Goal: Task Accomplishment & Management: Use online tool/utility

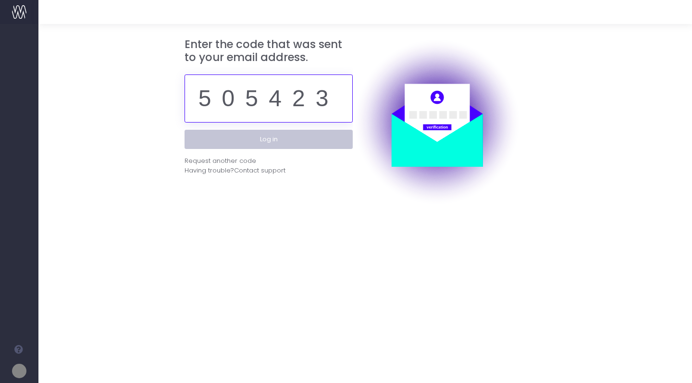
type input "505423"
click at [267, 144] on button "Log in" at bounding box center [269, 139] width 168 height 19
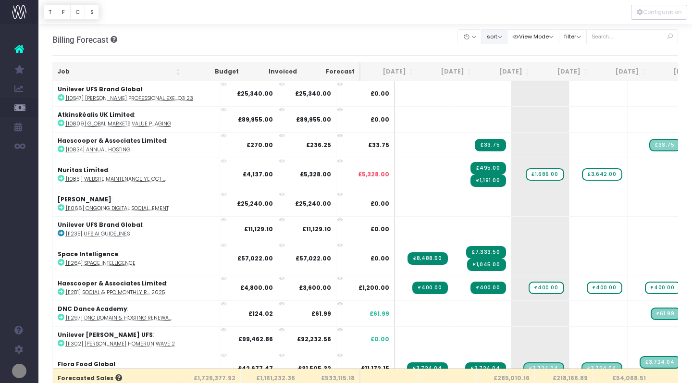
click at [507, 42] on button "sort" at bounding box center [494, 36] width 26 height 15
click at [513, 54] on link "Sort by Job Name Desc" at bounding box center [519, 55] width 75 height 16
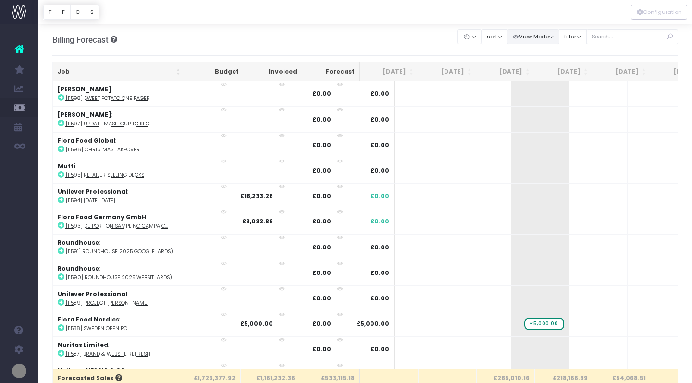
click at [558, 39] on button "View Mode" at bounding box center [533, 36] width 52 height 15
click at [587, 38] on button "filter" at bounding box center [573, 36] width 28 height 15
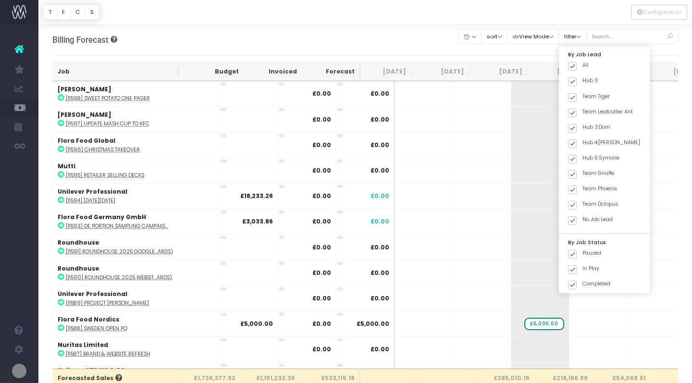
click at [391, 30] on div "Billing Forecast Overview of forecasted sales Clear Filters Hide Jul 2025 Aug 2…" at bounding box center [365, 40] width 627 height 32
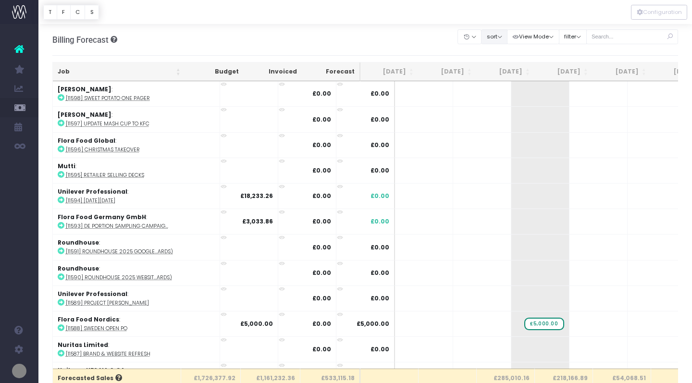
click at [508, 32] on button "sort" at bounding box center [494, 36] width 26 height 15
click at [513, 50] on link "Sort by Job Name Asc" at bounding box center [519, 55] width 75 height 16
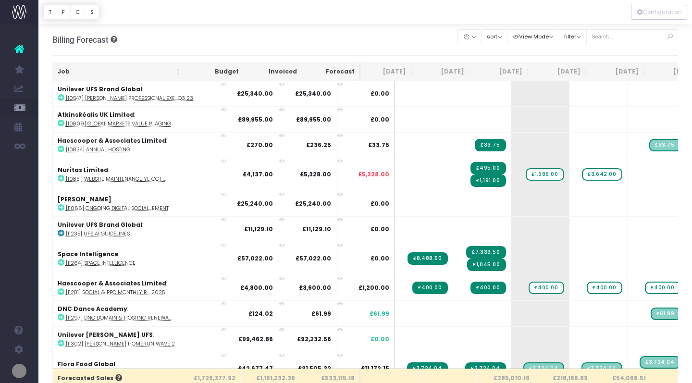
click at [421, 37] on div "Billing Forecast Overview of forecasted sales Clear Filters Hide Jul 2025 Aug 2…" at bounding box center [365, 40] width 627 height 32
click at [61, 98] on icon at bounding box center [61, 97] width 7 height 7
click at [62, 123] on icon at bounding box center [61, 123] width 7 height 7
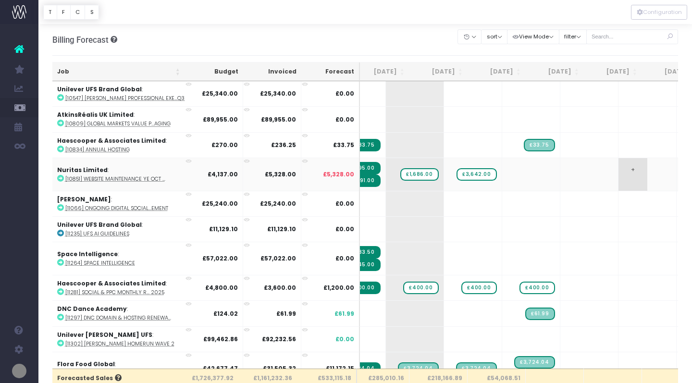
scroll to position [0, 139]
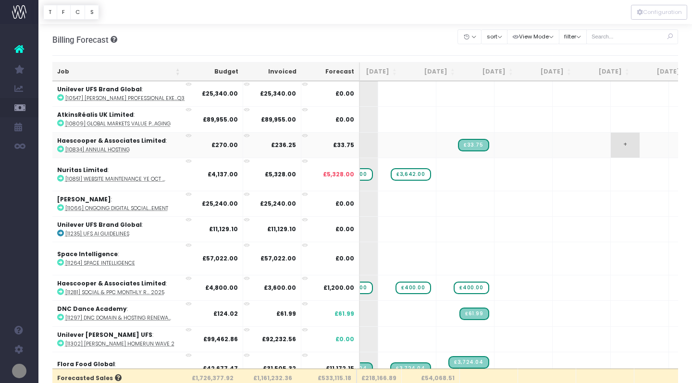
click at [611, 145] on span "+" at bounding box center [625, 145] width 29 height 25
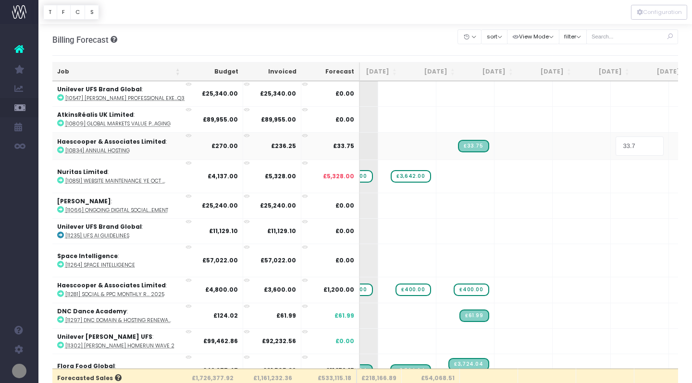
type input "33.75"
click at [412, 17] on div at bounding box center [365, 12] width 654 height 24
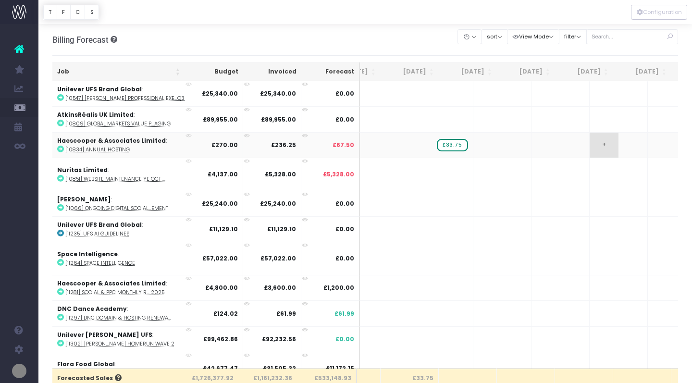
click at [590, 143] on span "+" at bounding box center [604, 145] width 29 height 25
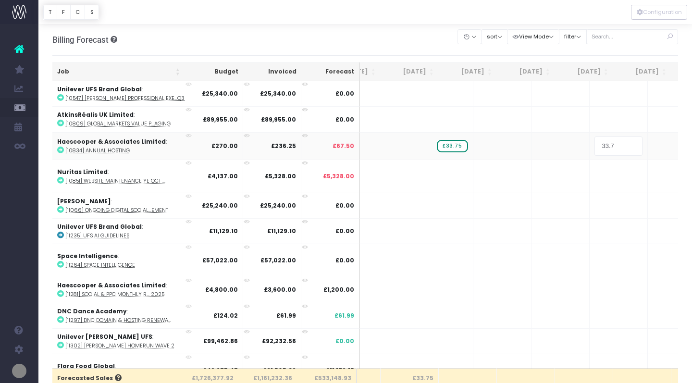
type input "33.75"
click at [402, 13] on div at bounding box center [365, 12] width 654 height 24
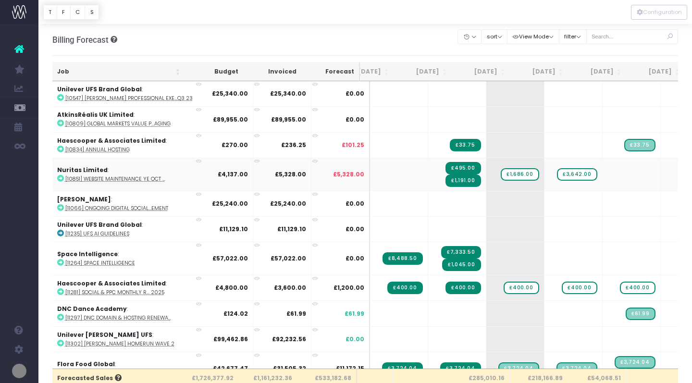
click at [61, 178] on icon at bounding box center [60, 178] width 7 height 7
click at [60, 206] on icon at bounding box center [60, 207] width 7 height 7
click at [60, 233] on icon at bounding box center [60, 233] width 7 height 7
click at [60, 263] on icon at bounding box center [60, 262] width 7 height 7
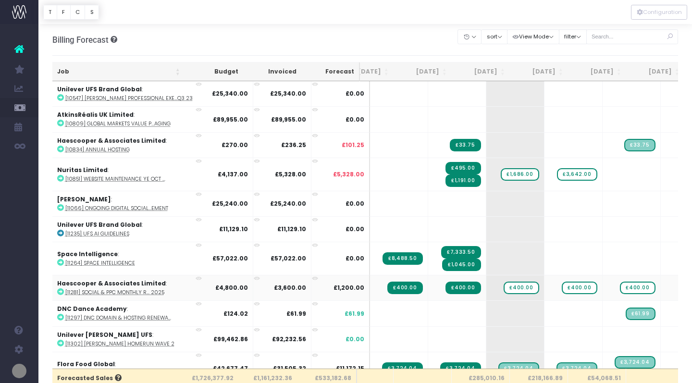
click at [60, 291] on icon at bounding box center [60, 292] width 7 height 7
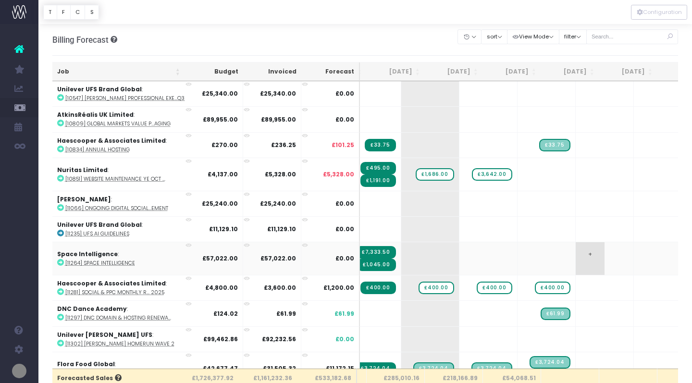
scroll to position [0, 132]
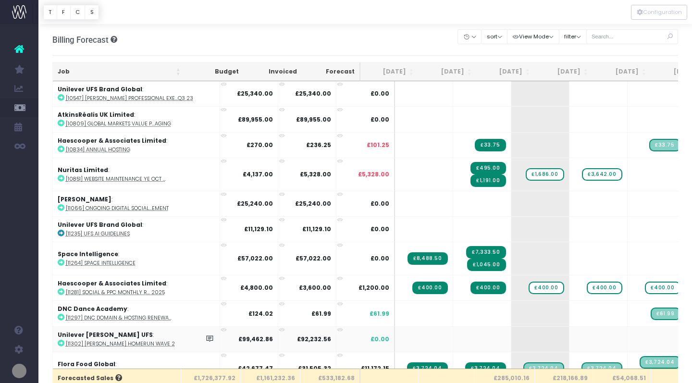
click at [62, 343] on icon at bounding box center [61, 343] width 7 height 7
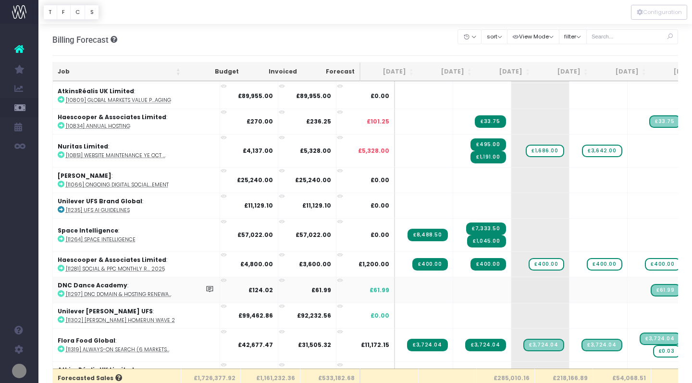
scroll to position [25, 0]
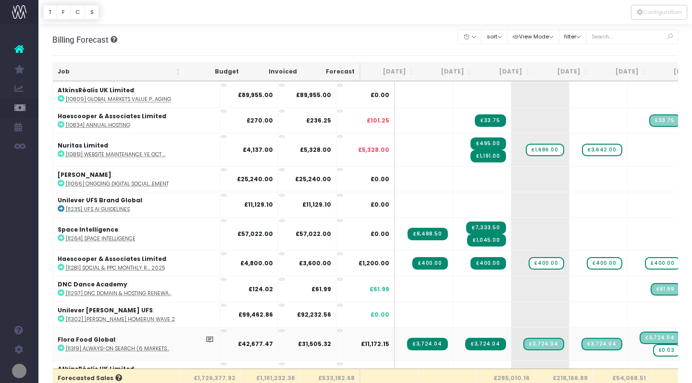
click at [60, 346] on icon at bounding box center [61, 348] width 7 height 7
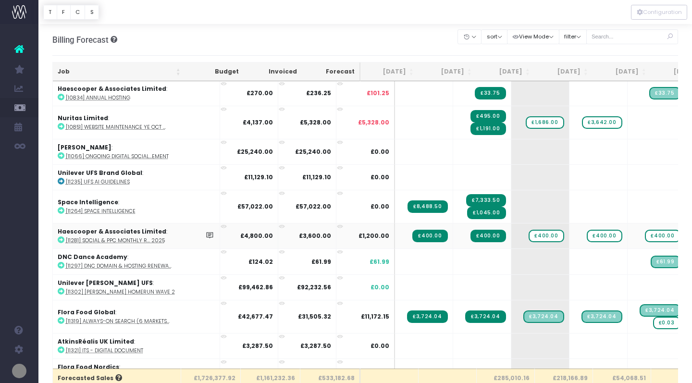
scroll to position [53, 0]
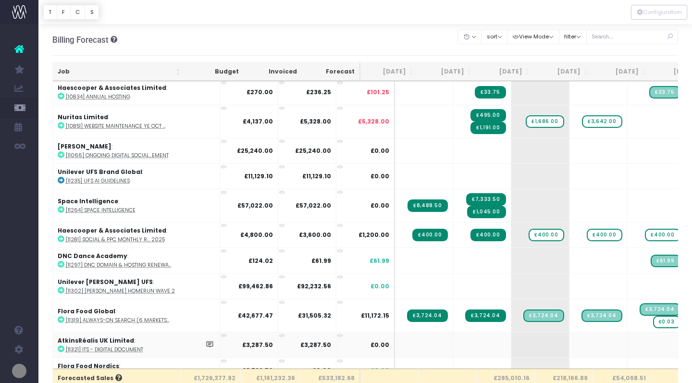
click at [61, 350] on icon at bounding box center [61, 349] width 7 height 7
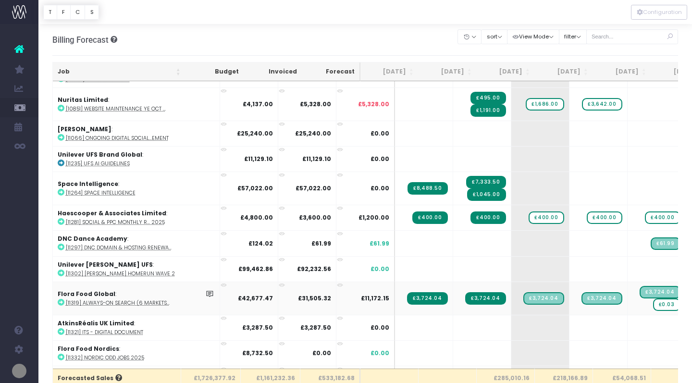
scroll to position [75, 0]
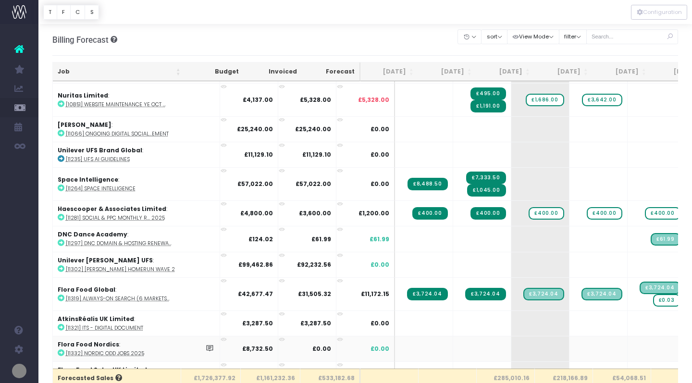
click at [59, 353] on icon at bounding box center [61, 353] width 7 height 7
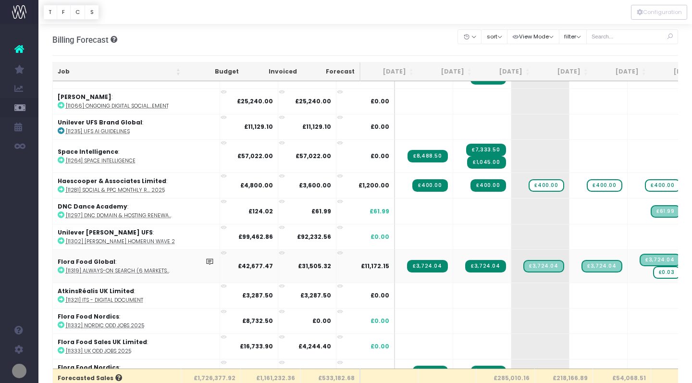
scroll to position [103, 0]
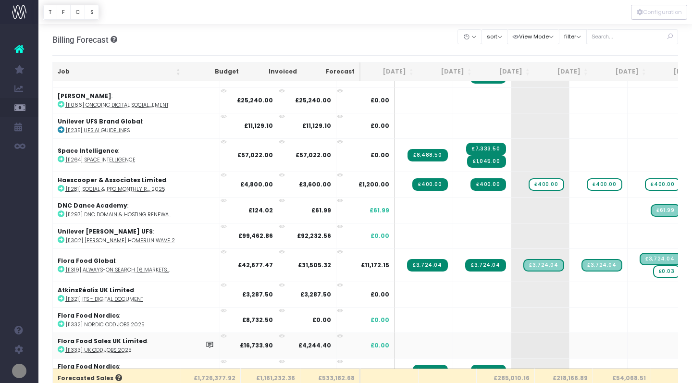
click at [60, 348] on icon at bounding box center [61, 349] width 7 height 7
click at [62, 348] on icon at bounding box center [61, 349] width 7 height 7
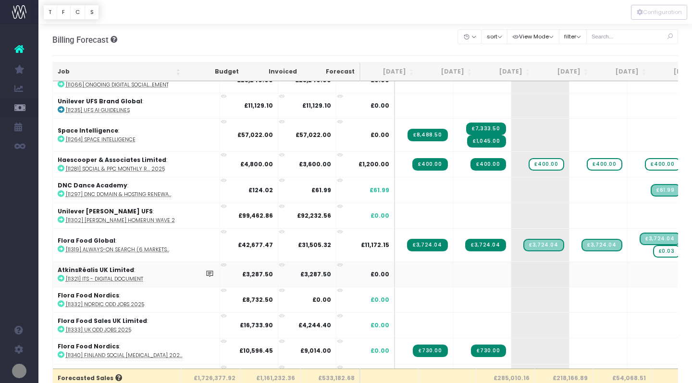
scroll to position [122, 0]
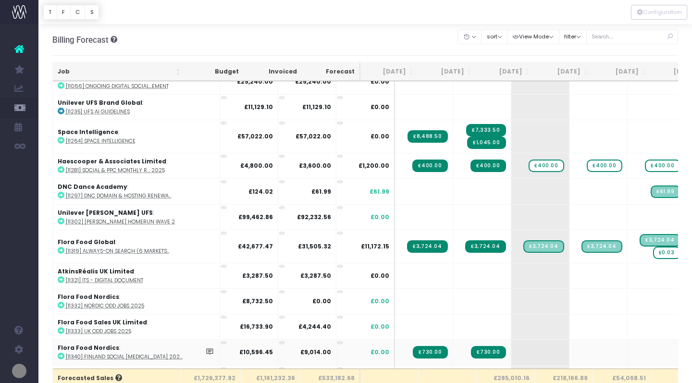
click at [61, 355] on icon at bounding box center [61, 356] width 7 height 7
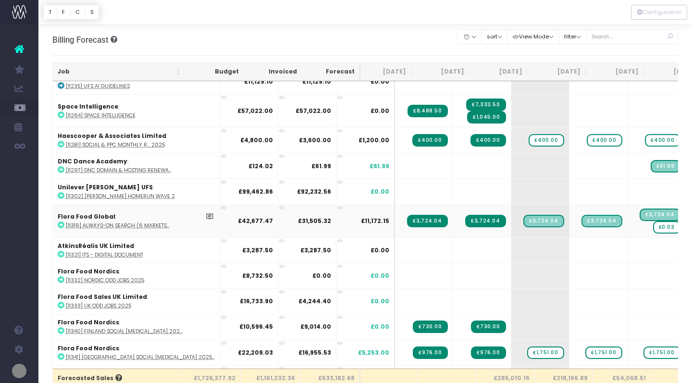
scroll to position [149, 0]
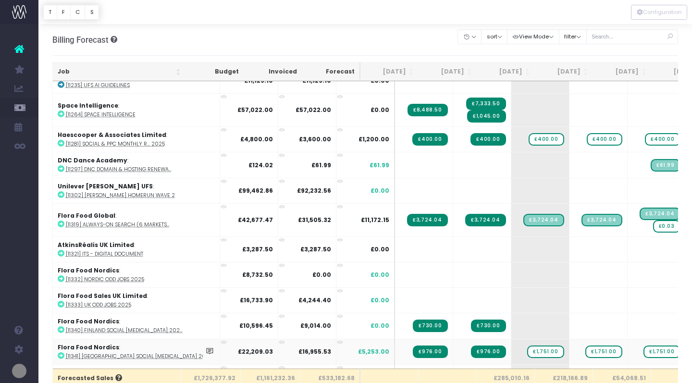
click at [61, 354] on icon at bounding box center [61, 355] width 7 height 7
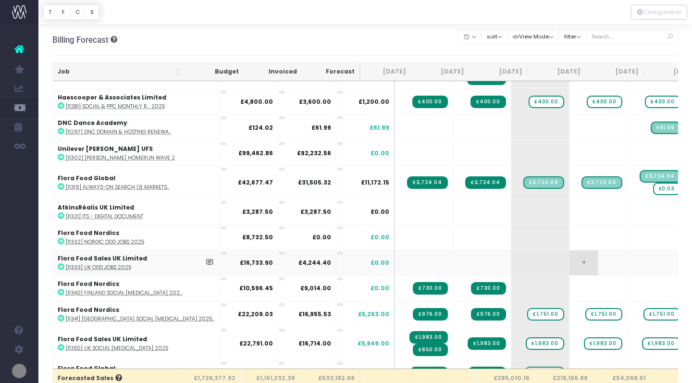
scroll to position [189, 0]
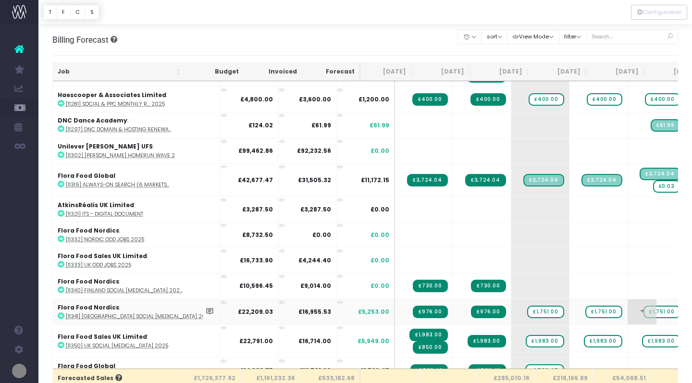
click at [628, 311] on span "+" at bounding box center [642, 312] width 29 height 25
click at [629, 289] on body "Oh my... this is bad. wayahead wasn't able to load this page. Please contact su…" at bounding box center [346, 191] width 692 height 383
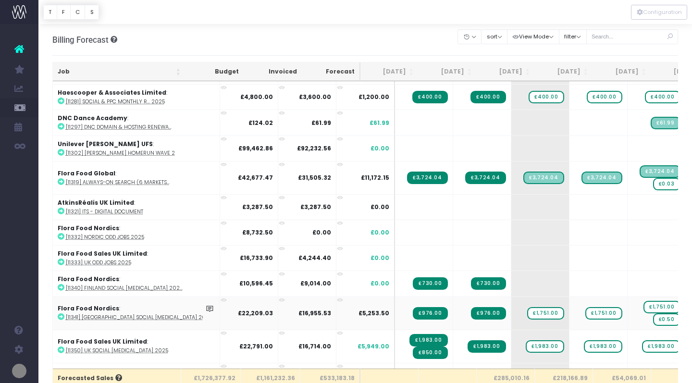
scroll to position [194, 0]
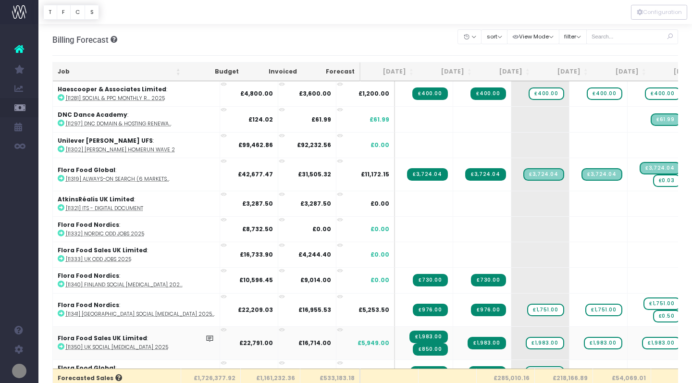
click at [62, 346] on icon at bounding box center [61, 346] width 7 height 7
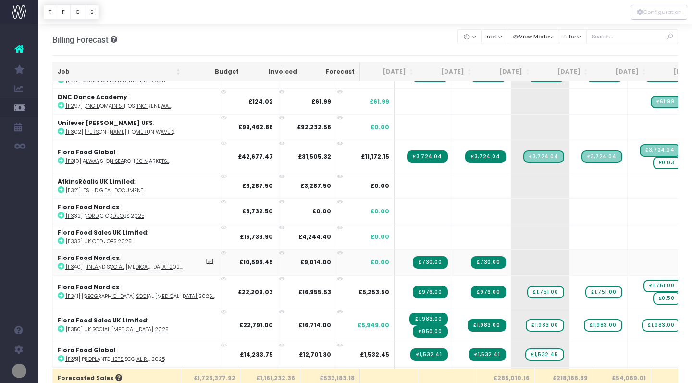
scroll to position [217, 0]
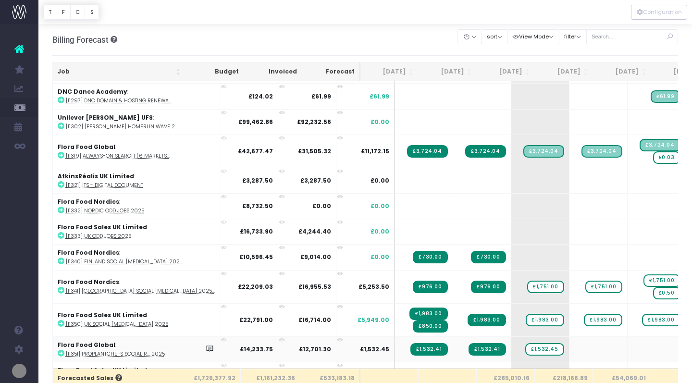
click at [60, 353] on icon at bounding box center [61, 353] width 7 height 7
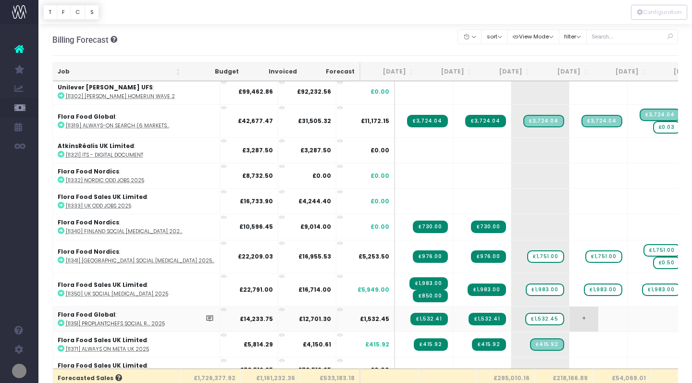
scroll to position [249, 0]
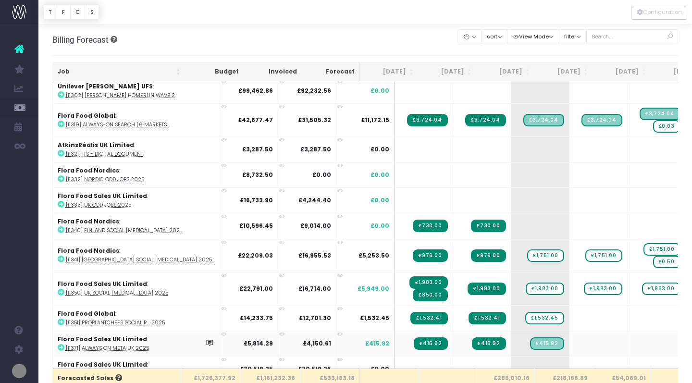
click at [61, 345] on icon at bounding box center [61, 347] width 7 height 7
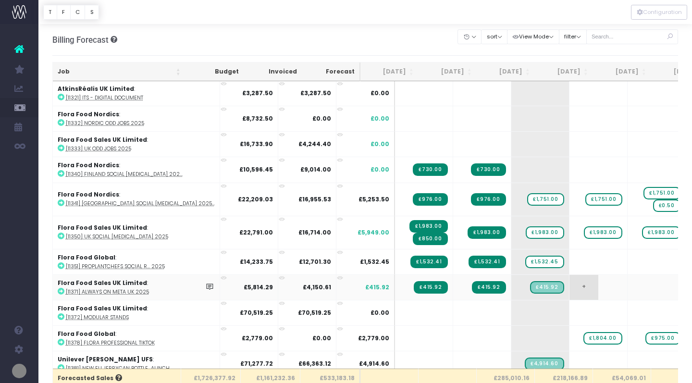
scroll to position [311, 0]
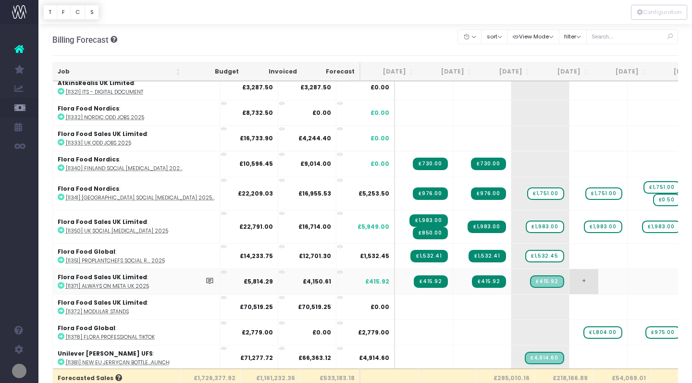
click at [570, 281] on span "+" at bounding box center [584, 281] width 29 height 25
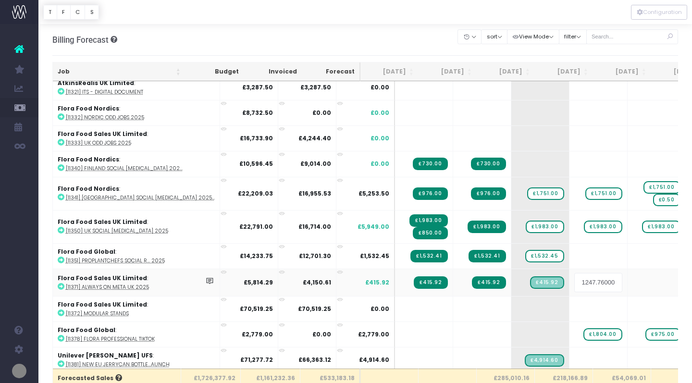
scroll to position [0, 29]
type input "=1247.76/3"
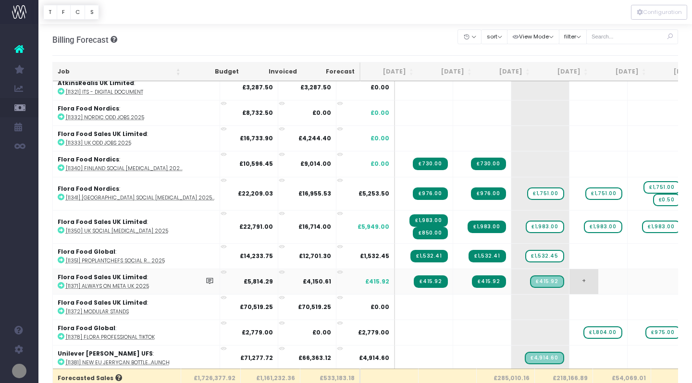
click at [573, 279] on td "+" at bounding box center [599, 281] width 58 height 25
click at [570, 279] on span "+" at bounding box center [584, 281] width 29 height 25
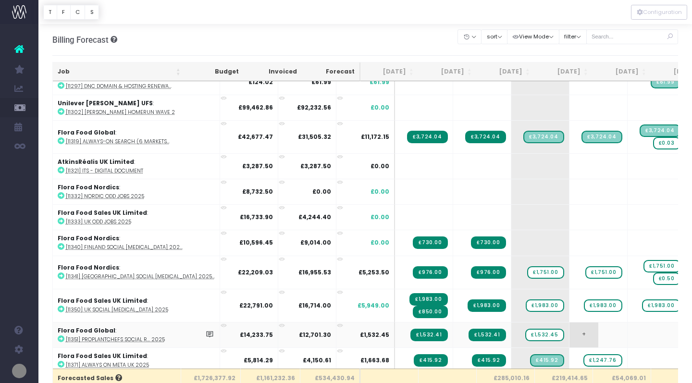
scroll to position [247, 0]
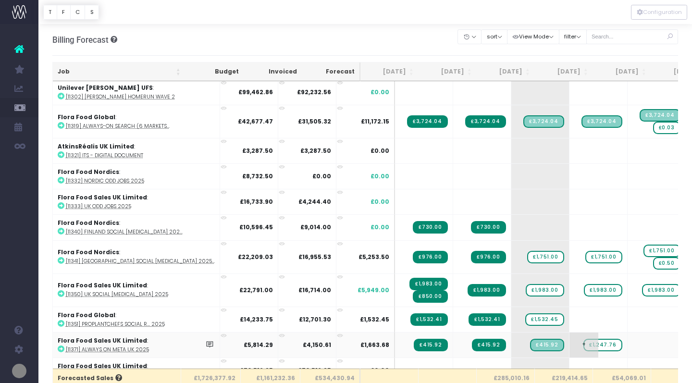
click at [584, 344] on span "£1,247.76" at bounding box center [603, 345] width 38 height 13
type input "415.92"
click at [628, 343] on td "+" at bounding box center [657, 344] width 58 height 25
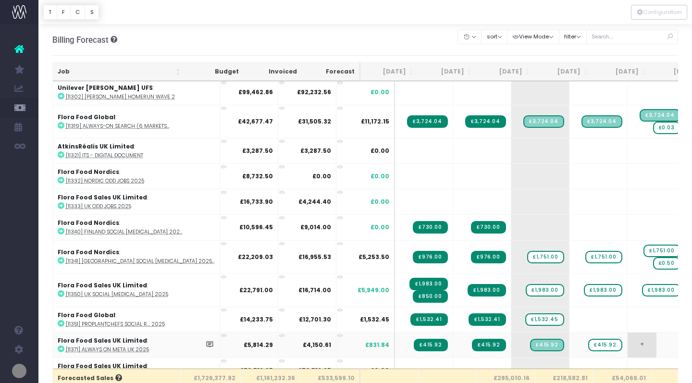
click at [628, 343] on td "+" at bounding box center [657, 344] width 58 height 25
click at [628, 344] on span "+" at bounding box center [642, 345] width 29 height 25
type input "415.92"
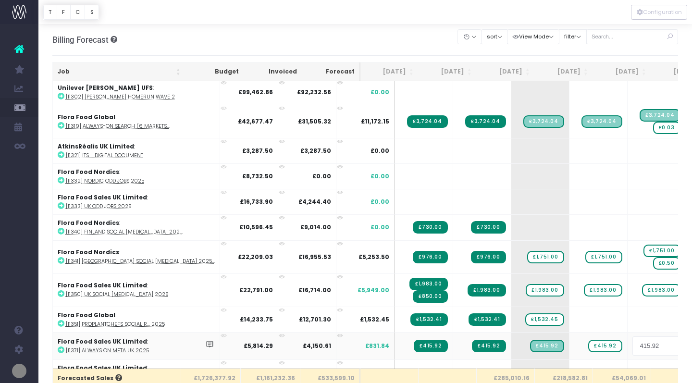
click at [672, 344] on body "Oh my... this is bad. wayahead wasn't able to load this page. Please contact su…" at bounding box center [346, 191] width 692 height 383
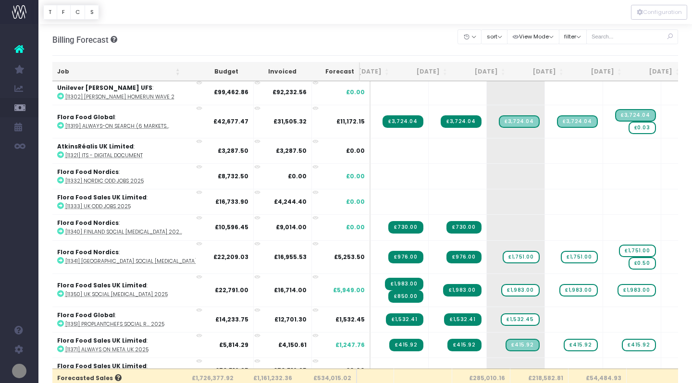
scroll to position [0, 27]
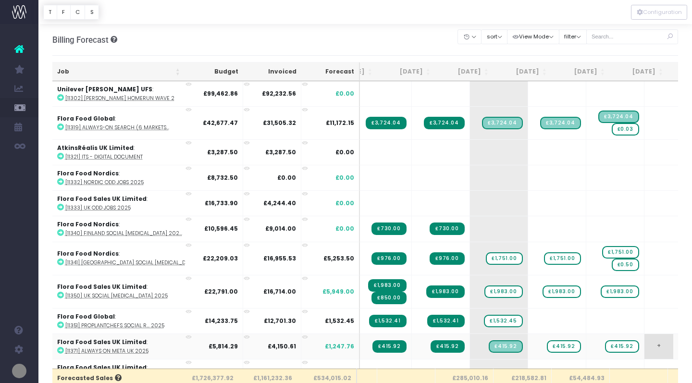
click at [645, 345] on span "+" at bounding box center [659, 346] width 29 height 25
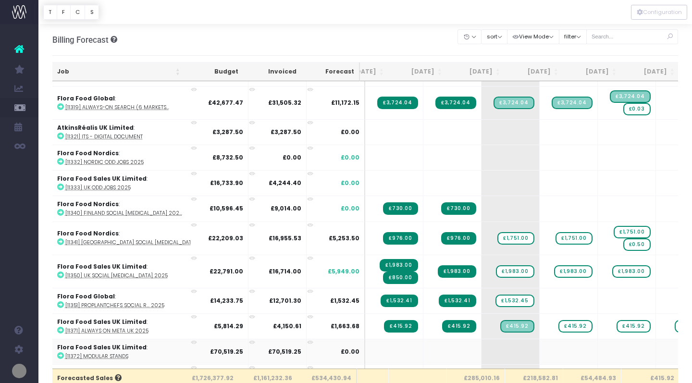
click at [59, 355] on icon at bounding box center [60, 355] width 7 height 7
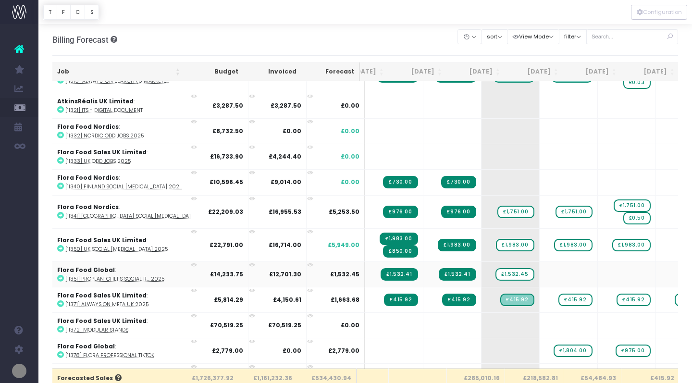
scroll to position [294, 30]
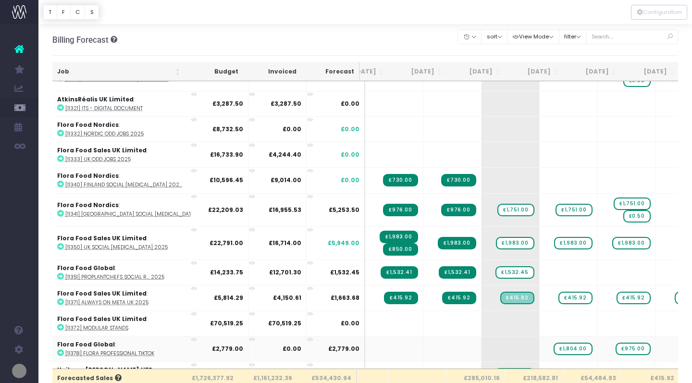
click at [61, 352] on icon at bounding box center [60, 353] width 7 height 7
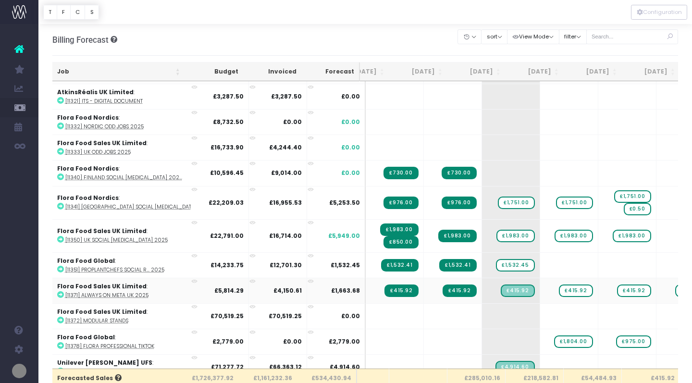
scroll to position [298, 29]
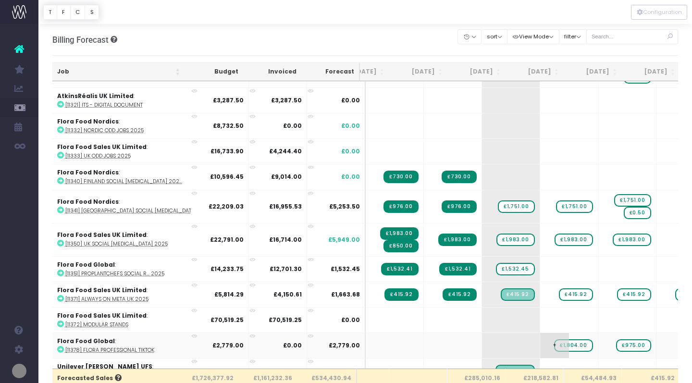
click at [554, 344] on span "£1,804.00" at bounding box center [573, 346] width 38 height 13
click at [616, 345] on span "£975.00" at bounding box center [633, 346] width 35 height 13
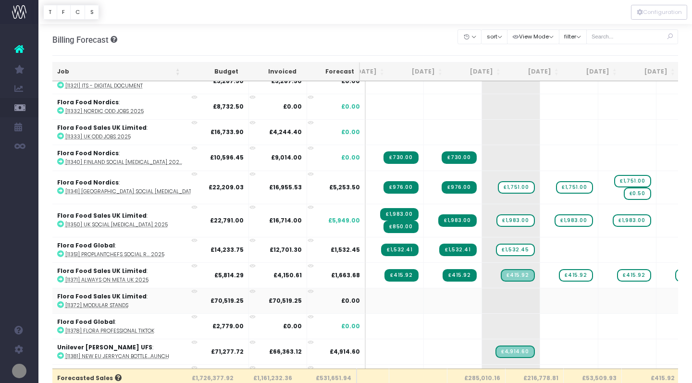
scroll to position [0, 29]
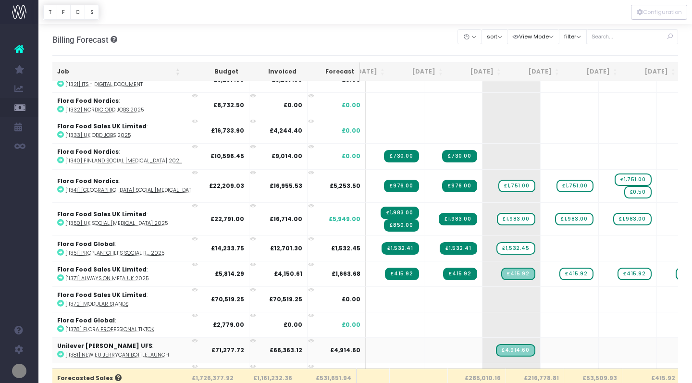
click at [61, 353] on icon at bounding box center [60, 354] width 7 height 7
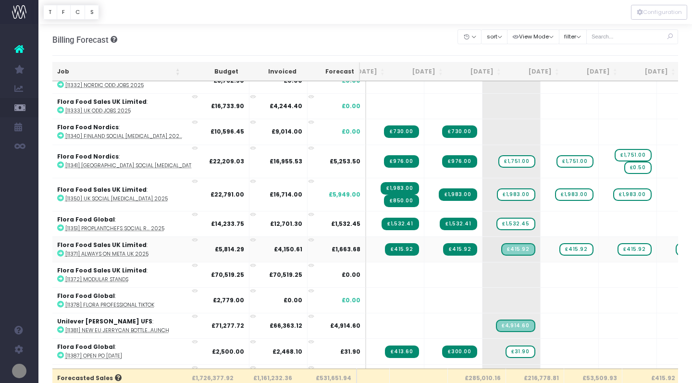
click at [127, 249] on td "Flora Food Sales UK Limited : [11371] Always On Meta UK 2025" at bounding box center [135, 249] width 167 height 25
click at [61, 353] on icon at bounding box center [60, 355] width 7 height 7
drag, startPoint x: 486, startPoint y: 350, endPoint x: 528, endPoint y: 349, distance: 41.8
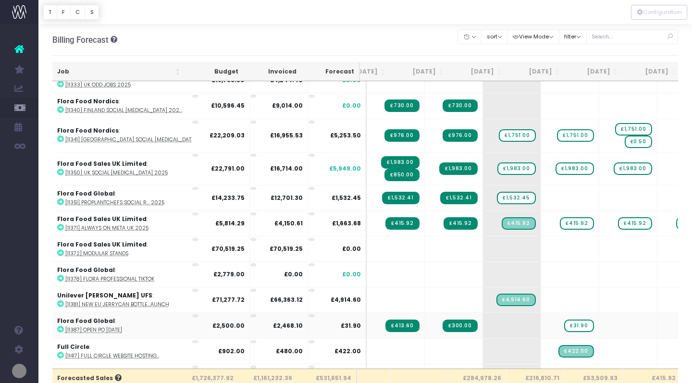
scroll to position [370, 28]
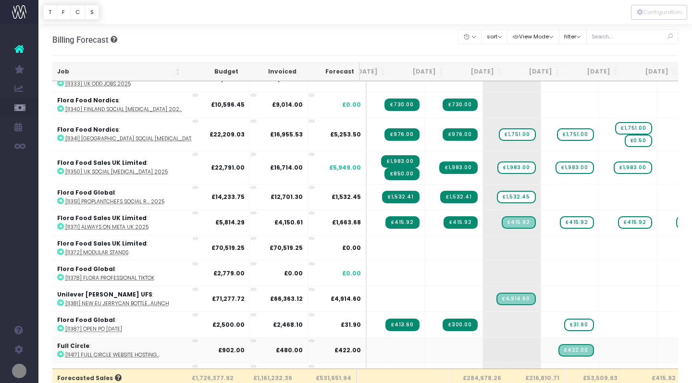
click at [59, 352] on icon at bounding box center [60, 354] width 7 height 7
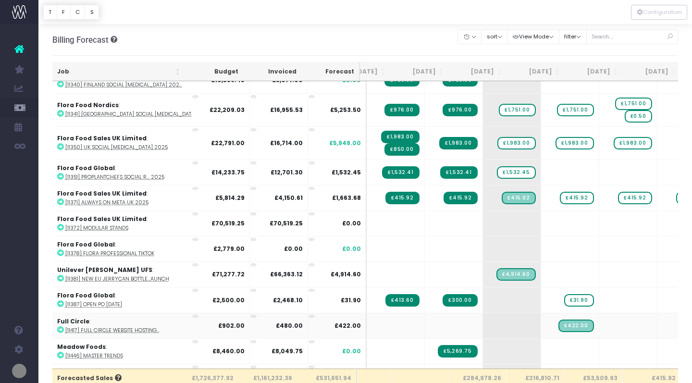
scroll to position [397, 28]
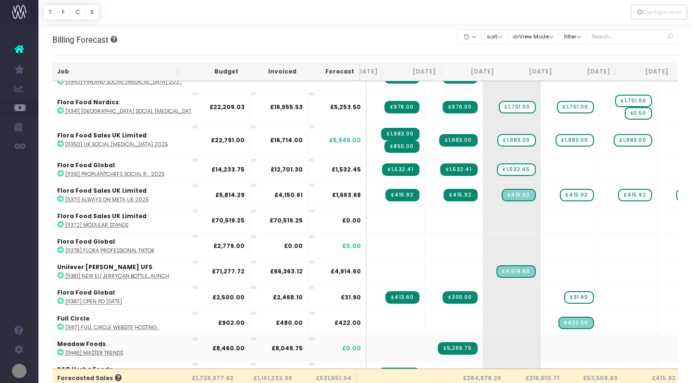
click at [61, 350] on icon at bounding box center [60, 352] width 7 height 7
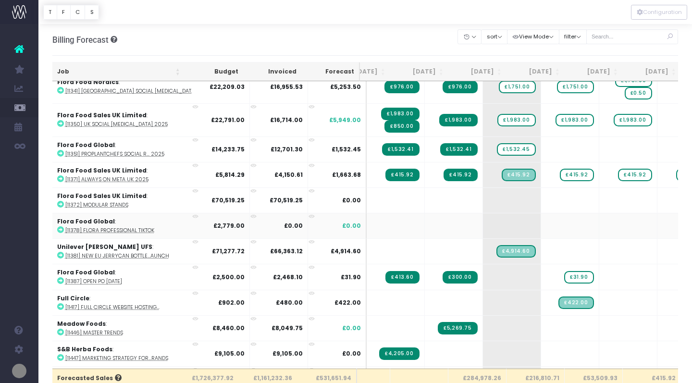
scroll to position [421, 28]
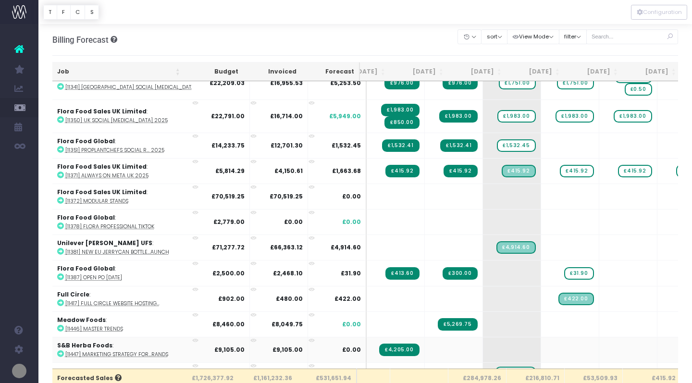
click at [61, 351] on icon at bounding box center [60, 354] width 7 height 7
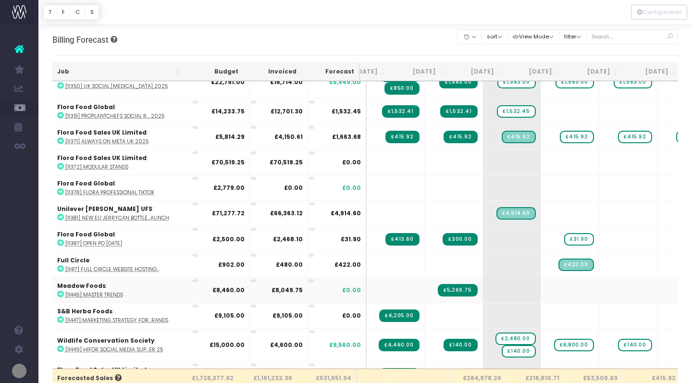
scroll to position [453, 28]
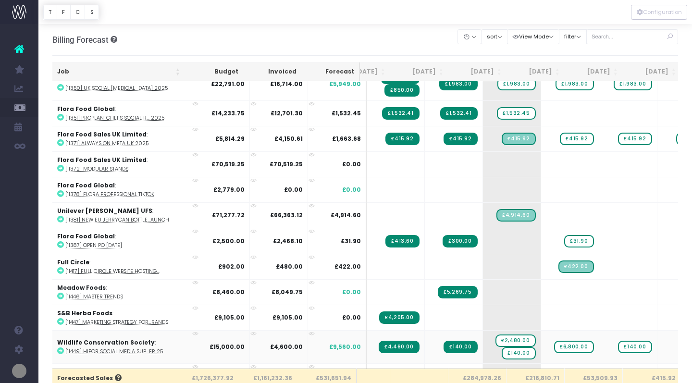
click at [60, 349] on icon at bounding box center [60, 351] width 7 height 7
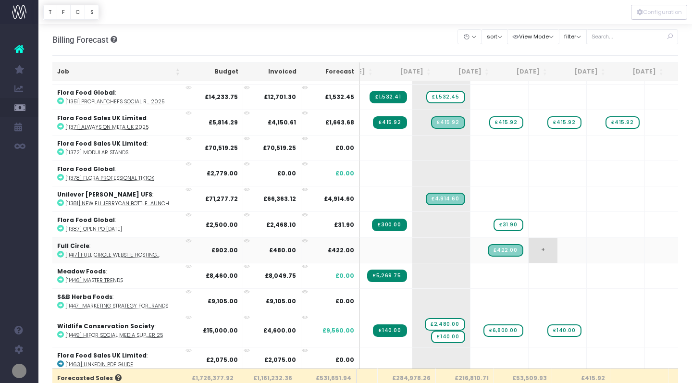
scroll to position [469, 100]
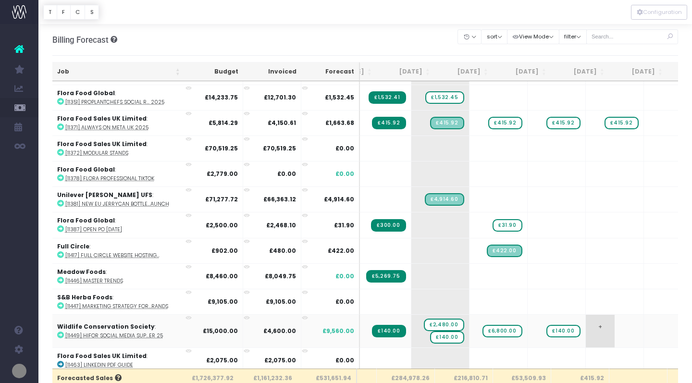
click at [586, 325] on span "+" at bounding box center [600, 331] width 29 height 33
type input "140"
click at [628, 325] on body "Oh my... this is bad. wayahead wasn't able to load this page. Please contact su…" at bounding box center [346, 191] width 692 height 383
click at [628, 325] on div at bounding box center [346, 191] width 692 height 383
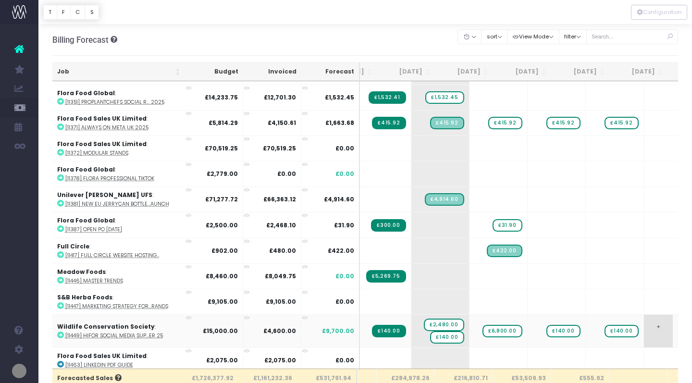
click at [644, 327] on span "+" at bounding box center [658, 331] width 29 height 33
type input "140"
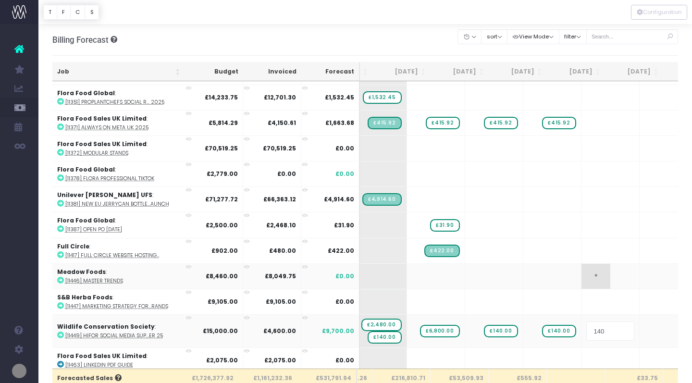
scroll to position [0, 176]
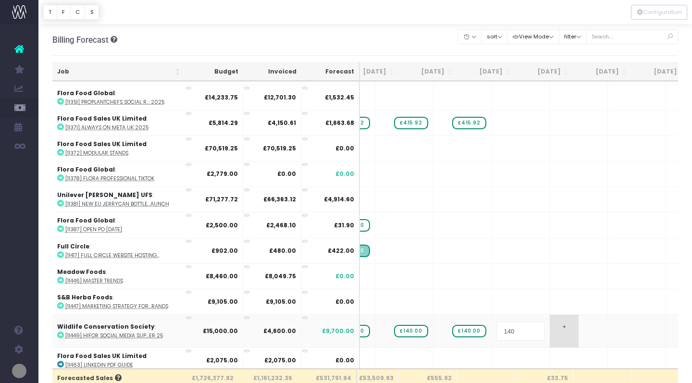
click at [531, 326] on body "Oh my... this is bad. wayahead wasn't able to load this page. Please contact su…" at bounding box center [346, 191] width 692 height 383
click at [550, 325] on span "+" at bounding box center [564, 331] width 29 height 33
type input "140"
click at [588, 326] on body "Oh my... this is bad. wayahead wasn't able to load this page. Please contact su…" at bounding box center [346, 191] width 692 height 383
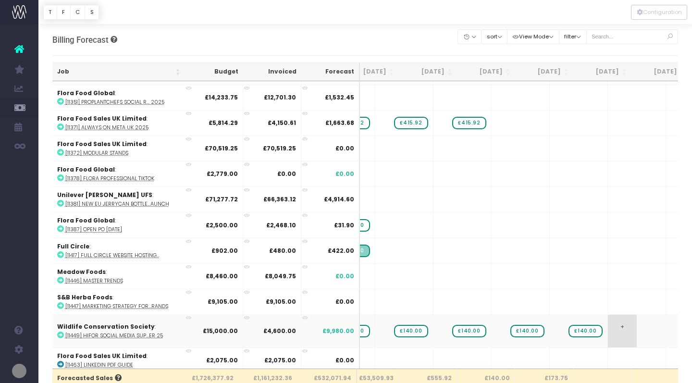
click at [608, 327] on span "+" at bounding box center [622, 331] width 29 height 33
type input "140"
click at [649, 328] on body "Oh my... this is bad. wayahead wasn't able to load this page. Please contact su…" at bounding box center [346, 191] width 692 height 383
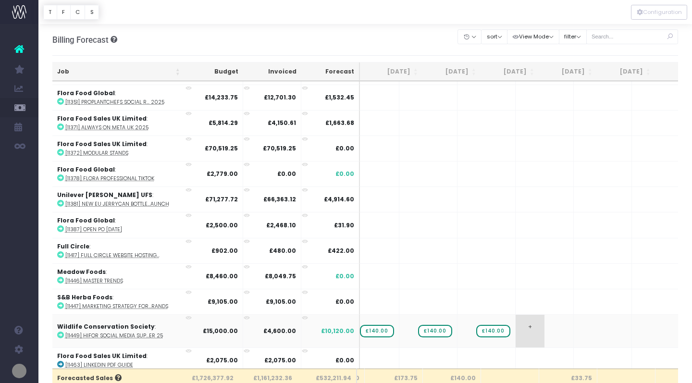
click at [516, 327] on span "+" at bounding box center [530, 331] width 29 height 33
type input "140"
click at [558, 326] on body "Oh my... this is bad. wayahead wasn't able to load this page. Please contact su…" at bounding box center [346, 191] width 692 height 383
click at [574, 327] on span "+" at bounding box center [588, 331] width 29 height 33
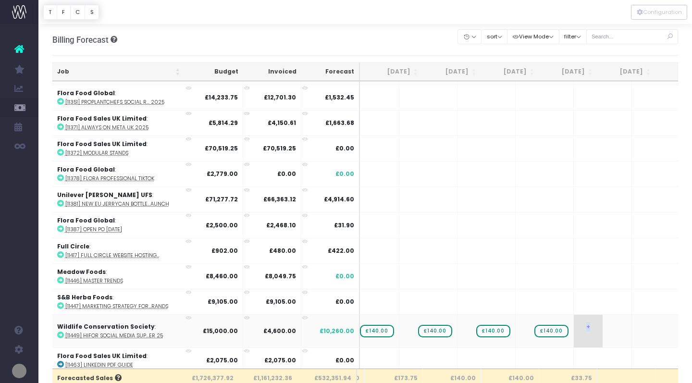
click at [574, 327] on span "+" at bounding box center [588, 331] width 29 height 33
click at [616, 331] on body "Oh my... this is bad. wayahead wasn't able to load this page. Please contact su…" at bounding box center [346, 191] width 692 height 383
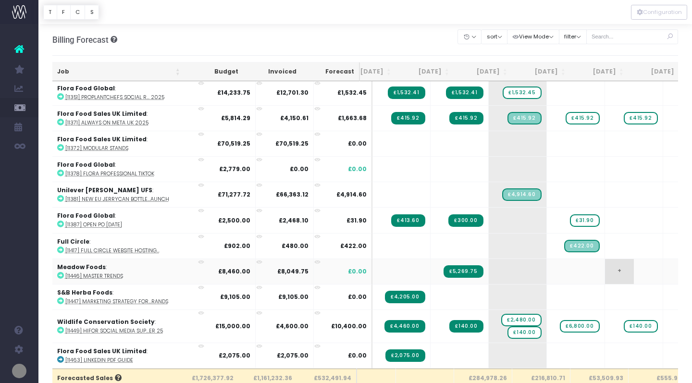
scroll to position [474, 23]
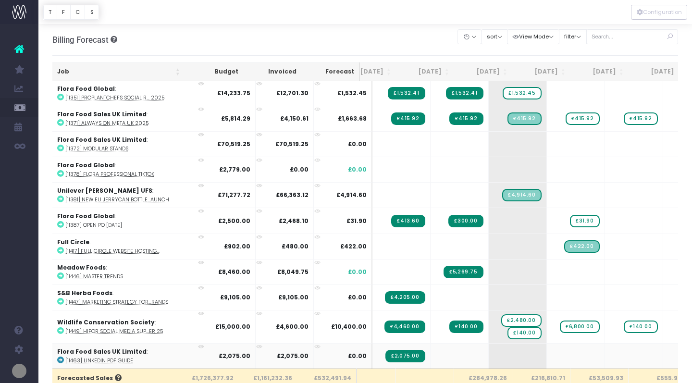
click at [59, 358] on icon at bounding box center [60, 360] width 7 height 7
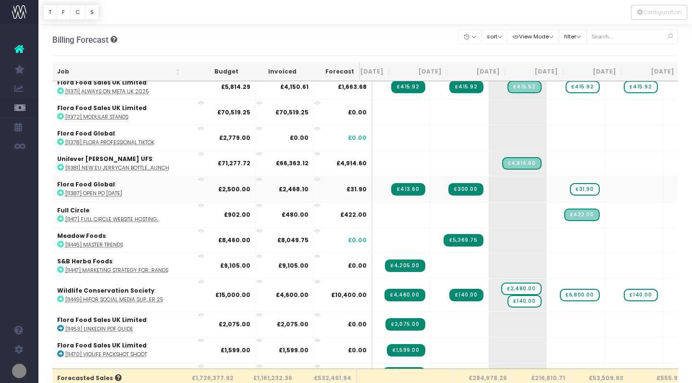
scroll to position [506, 23]
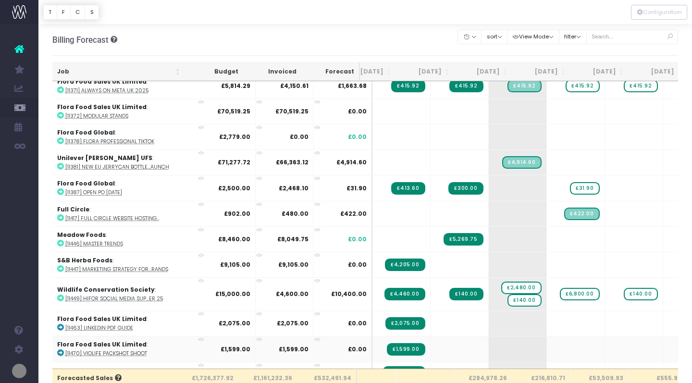
click at [58, 351] on icon at bounding box center [60, 353] width 7 height 7
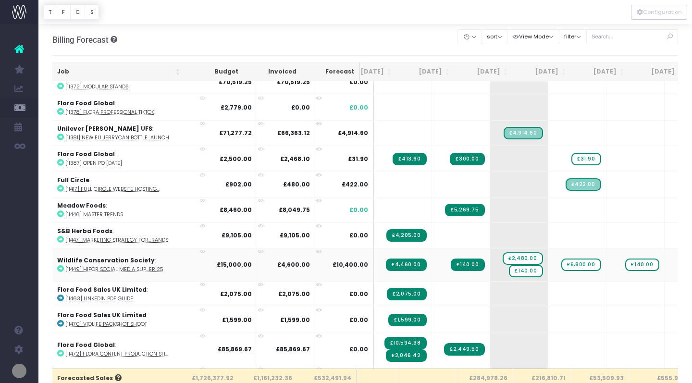
scroll to position [0, 21]
click at [61, 353] on icon at bounding box center [60, 353] width 7 height 7
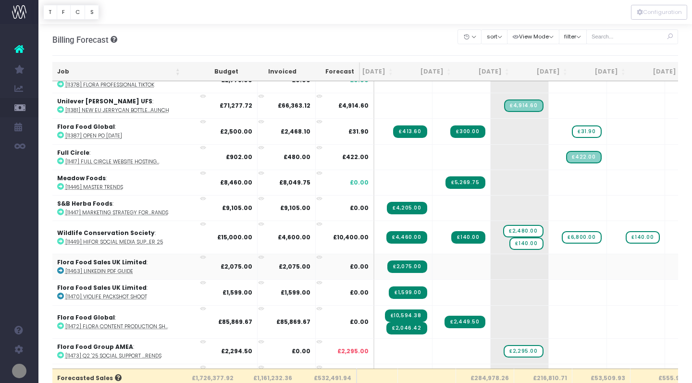
scroll to position [566, 21]
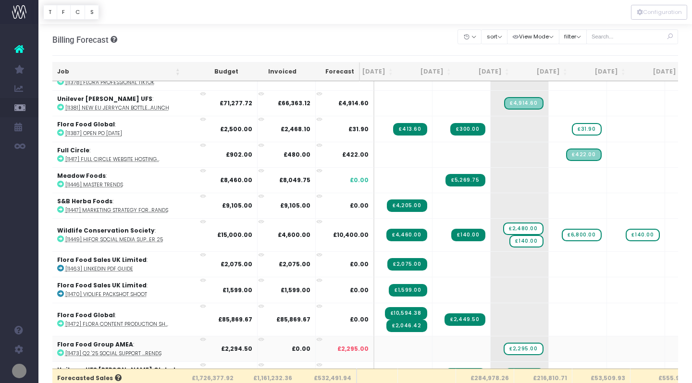
click at [57, 350] on icon at bounding box center [60, 353] width 7 height 7
click at [61, 350] on icon at bounding box center [60, 353] width 7 height 7
click at [504, 349] on span "£2,295.00" at bounding box center [523, 349] width 39 height 13
click at [491, 346] on span "+" at bounding box center [505, 349] width 29 height 25
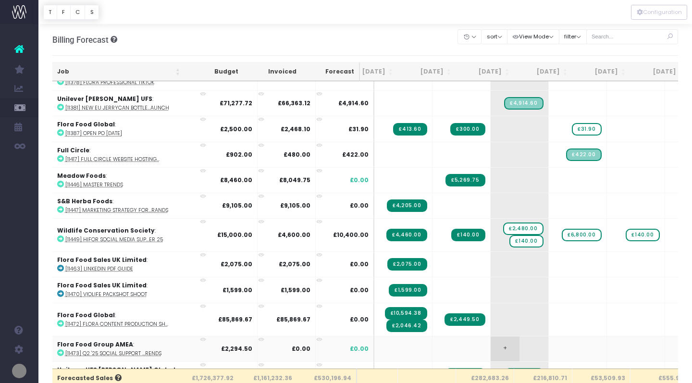
click at [491, 346] on span "+" at bounding box center [505, 349] width 29 height 25
click at [550, 348] on body "Oh my... this is bad. wayahead wasn't able to load this page. Please contact su…" at bounding box center [346, 191] width 692 height 383
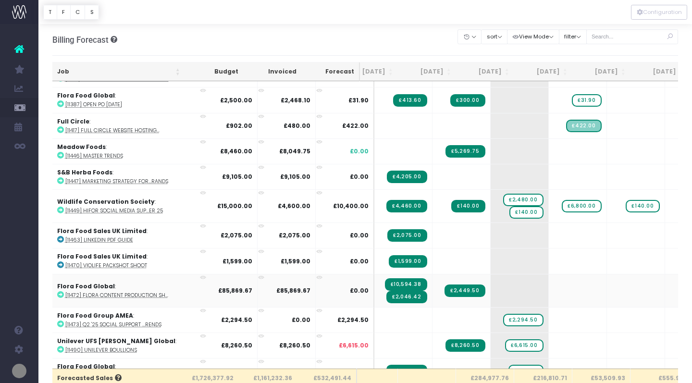
scroll to position [596, 21]
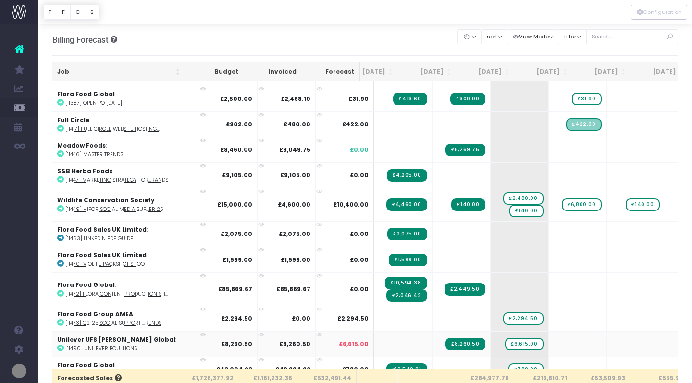
click at [61, 345] on icon at bounding box center [60, 348] width 7 height 7
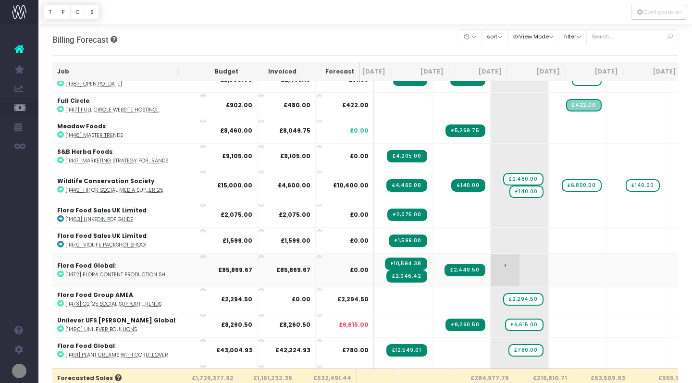
scroll to position [603, 21]
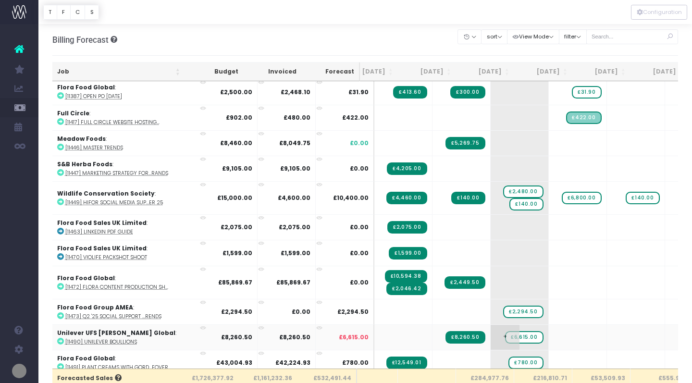
click at [505, 336] on span "£6,615.00" at bounding box center [524, 337] width 38 height 13
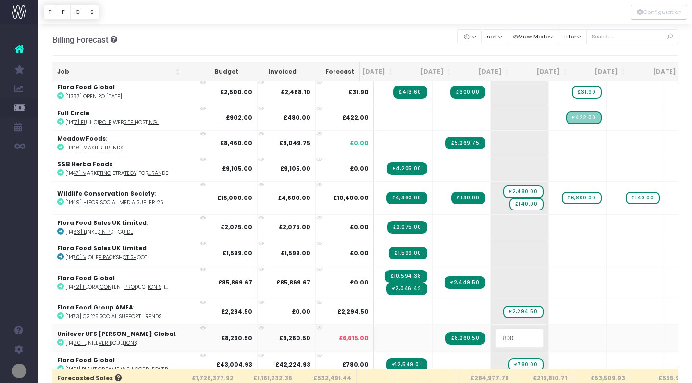
type input "8000"
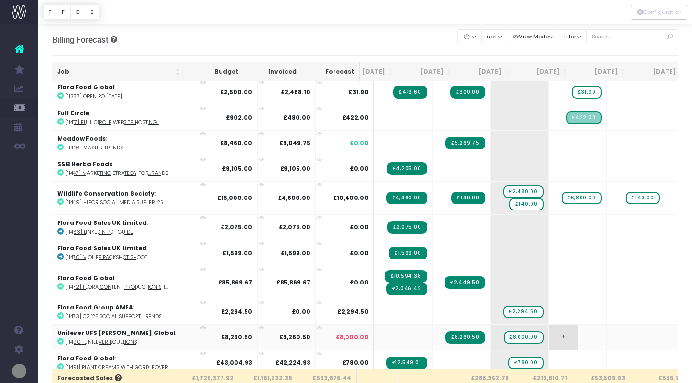
click at [549, 335] on span "+" at bounding box center [563, 337] width 29 height 25
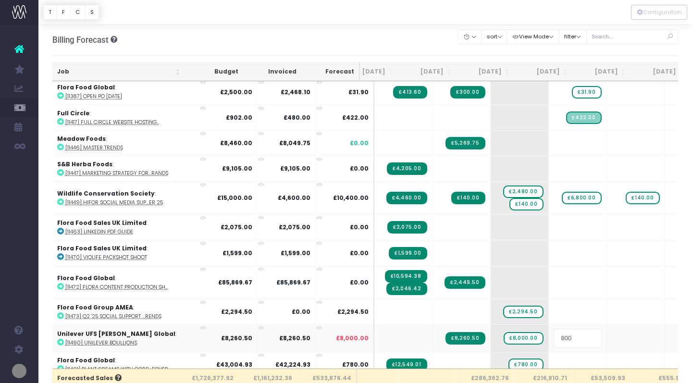
type input "8000"
click at [608, 336] on body "Oh my... this is bad. wayahead wasn't able to load this page. Please contact su…" at bounding box center [346, 191] width 692 height 383
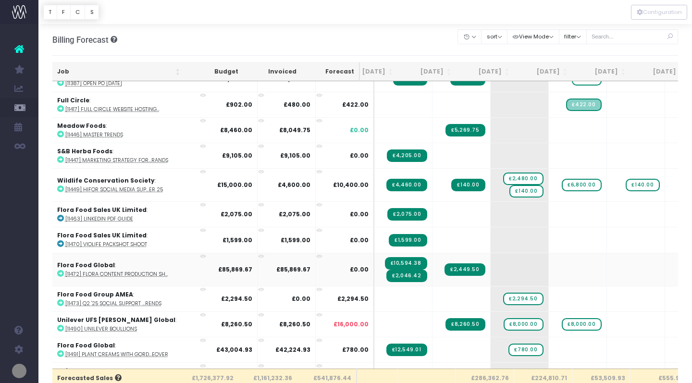
scroll to position [617, 21]
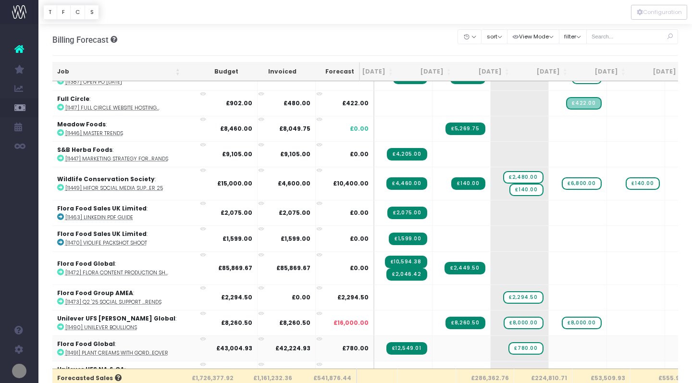
click at [60, 349] on icon at bounding box center [60, 352] width 7 height 7
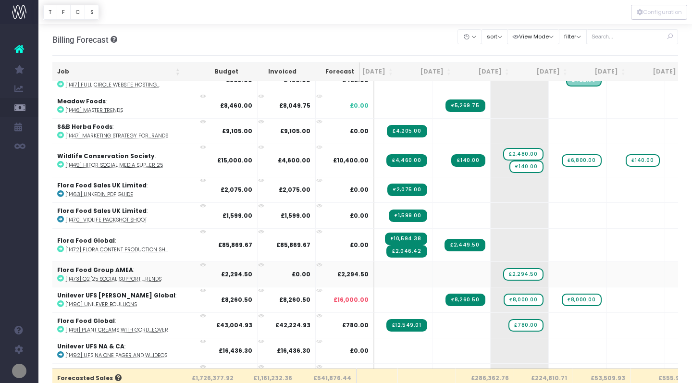
scroll to position [641, 21]
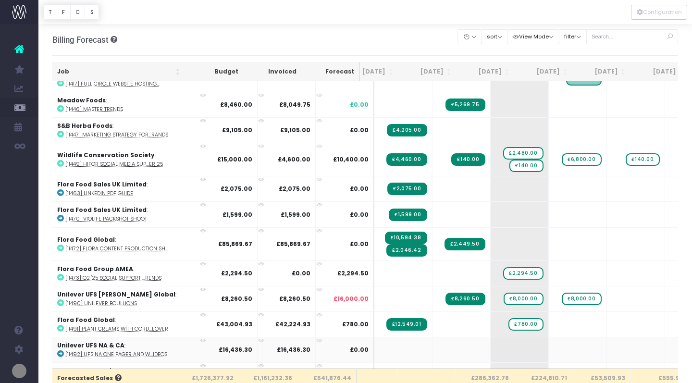
click at [61, 351] on icon at bounding box center [60, 354] width 7 height 7
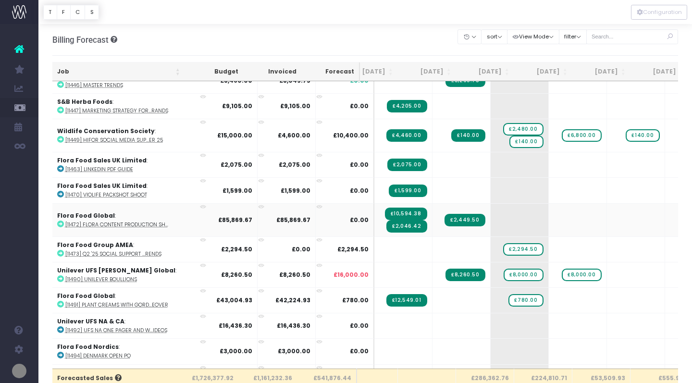
scroll to position [666, 21]
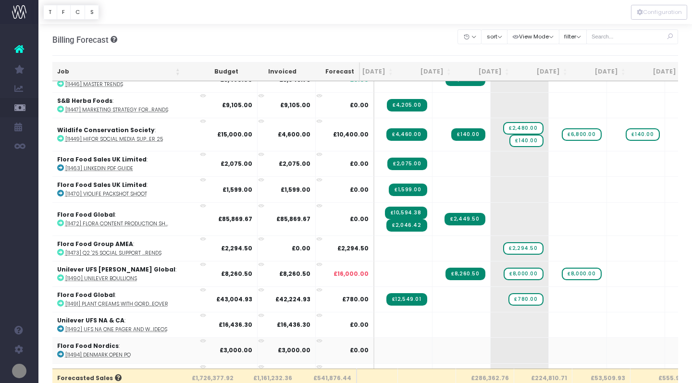
click at [60, 352] on icon at bounding box center [60, 354] width 7 height 7
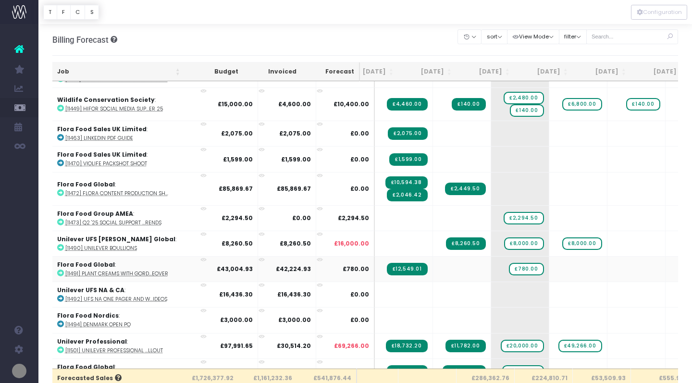
scroll to position [697, 20]
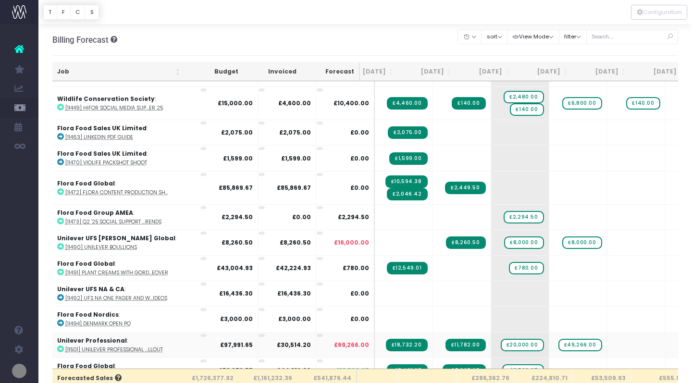
click at [60, 347] on icon at bounding box center [60, 349] width 7 height 7
click at [559, 344] on span "£49,266.00" at bounding box center [581, 345] width 44 height 13
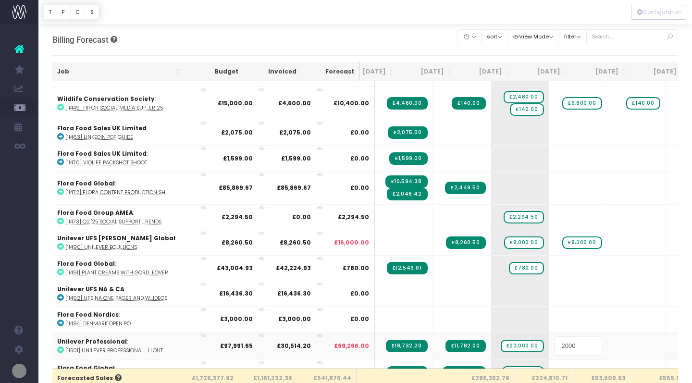
type input "20000"
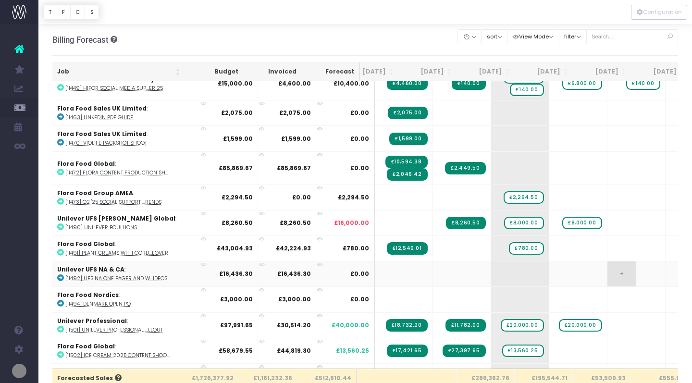
scroll to position [720, 20]
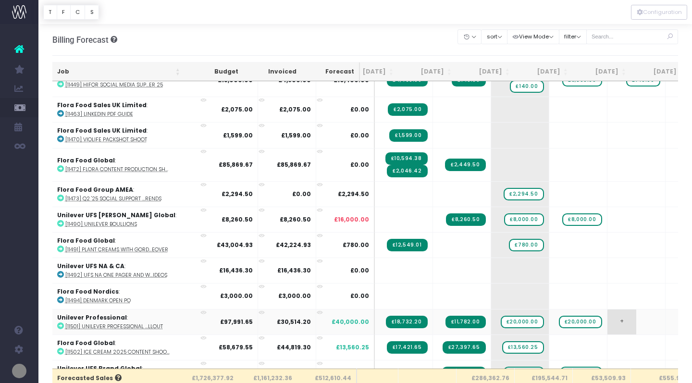
click at [608, 319] on span "+" at bounding box center [622, 322] width 29 height 25
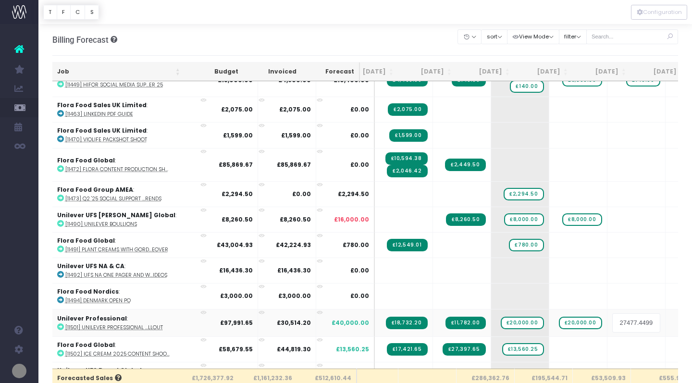
scroll to position [0, 29]
type input "20000"
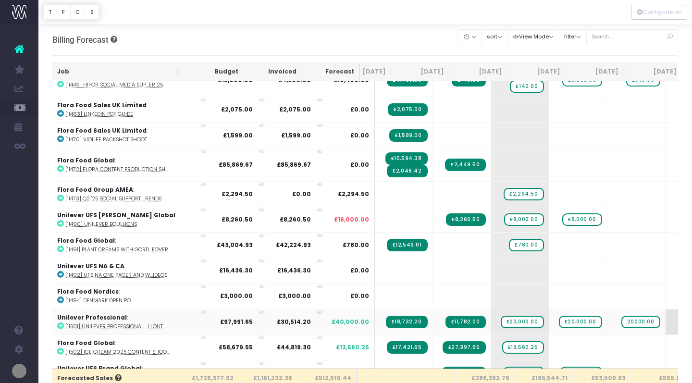
click at [649, 319] on body "Oh my... this is bad. wayahead wasn't able to load this page. Please contact su…" at bounding box center [346, 191] width 692 height 383
click at [608, 319] on span "+" at bounding box center [622, 322] width 29 height 25
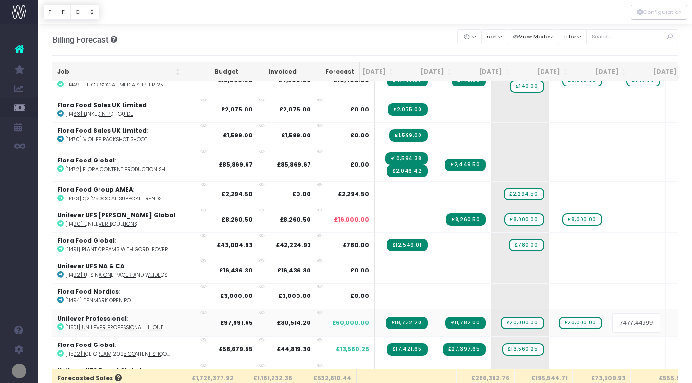
scroll to position [0, 25]
type input "15000"
click at [664, 316] on body "Oh my... this is bad. wayahead wasn't able to load this page. Please contact su…" at bounding box center [346, 191] width 692 height 383
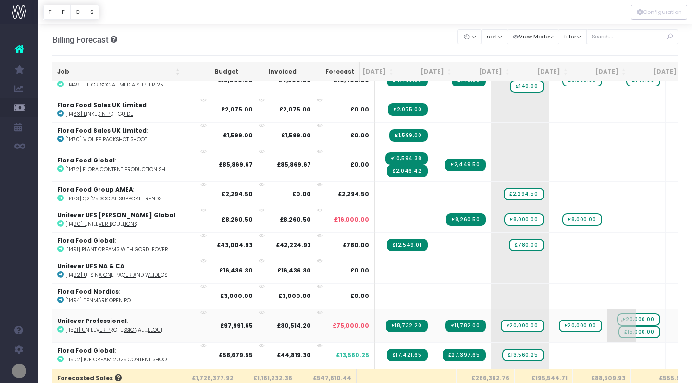
click at [617, 315] on span "£20,000.00" at bounding box center [638, 320] width 43 height 13
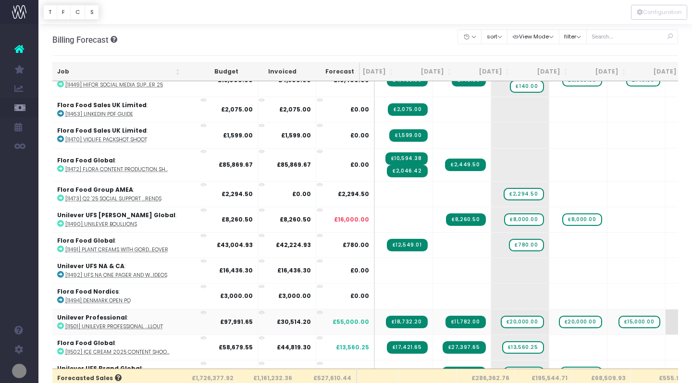
click at [666, 319] on span "+" at bounding box center [680, 322] width 29 height 25
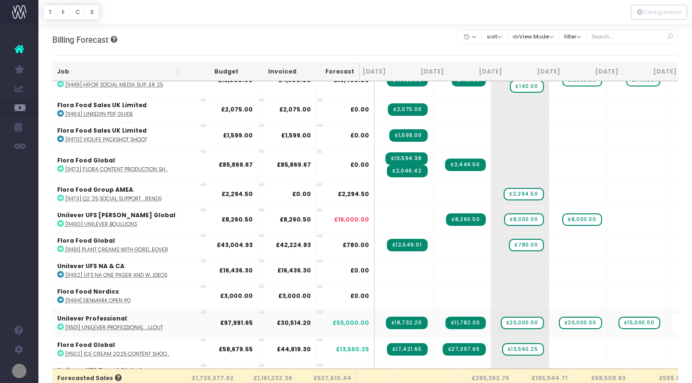
scroll to position [0, 29]
click at [618, 292] on body "Oh my... this is bad. wayahead wasn't able to load this page. Please contact su…" at bounding box center [346, 191] width 692 height 383
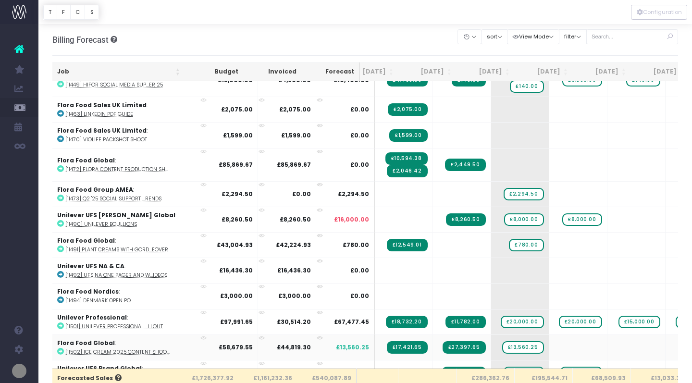
click at [60, 348] on icon at bounding box center [60, 351] width 7 height 7
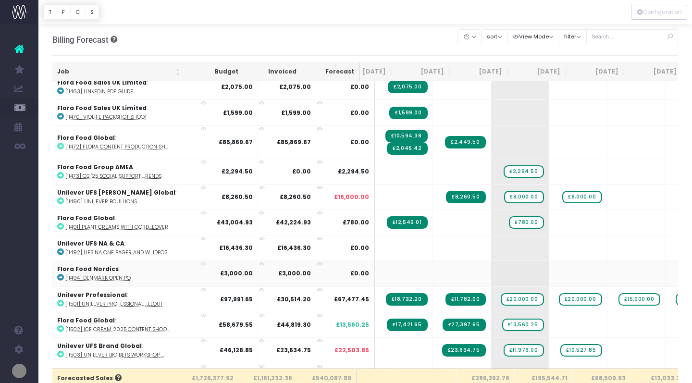
scroll to position [744, 20]
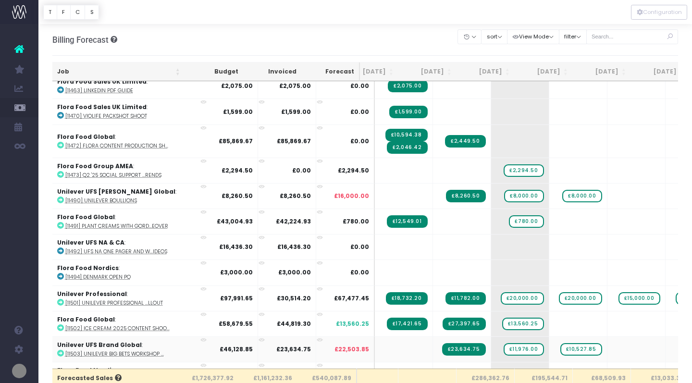
click at [60, 350] on icon at bounding box center [60, 353] width 7 height 7
click at [491, 347] on span "+" at bounding box center [505, 349] width 29 height 25
type input "4584.92"
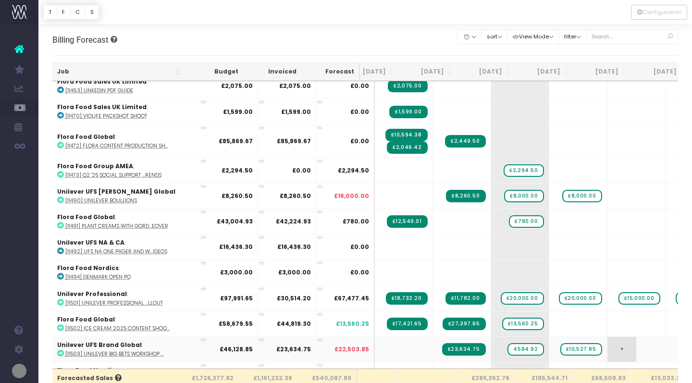
click at [610, 345] on body "Oh my... this is bad. wayahead wasn't able to load this page. Please contact su…" at bounding box center [346, 191] width 692 height 383
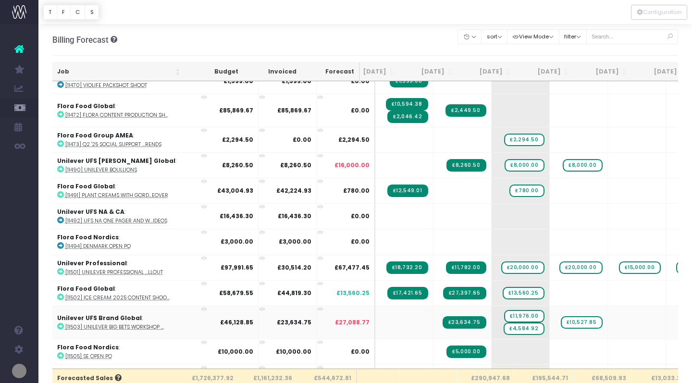
scroll to position [777, 20]
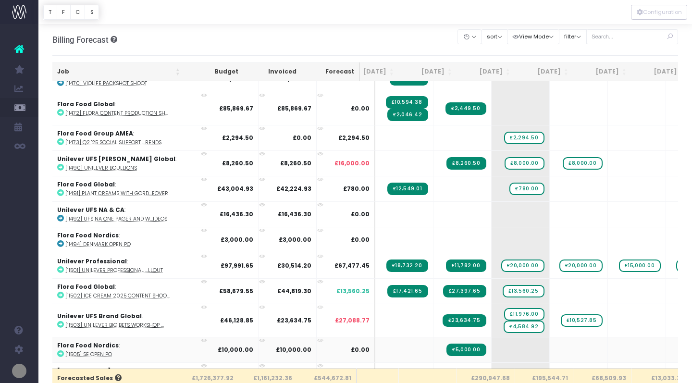
click at [61, 351] on icon at bounding box center [60, 354] width 7 height 7
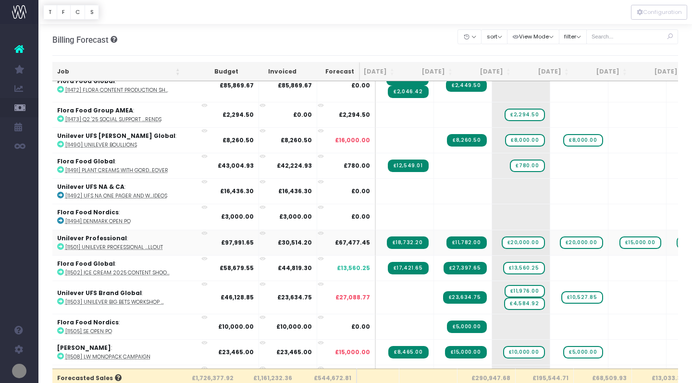
scroll to position [0, 19]
click at [60, 353] on icon at bounding box center [60, 356] width 7 height 7
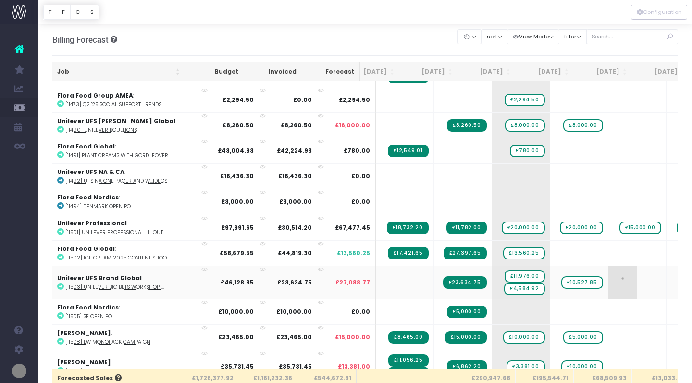
scroll to position [817, 19]
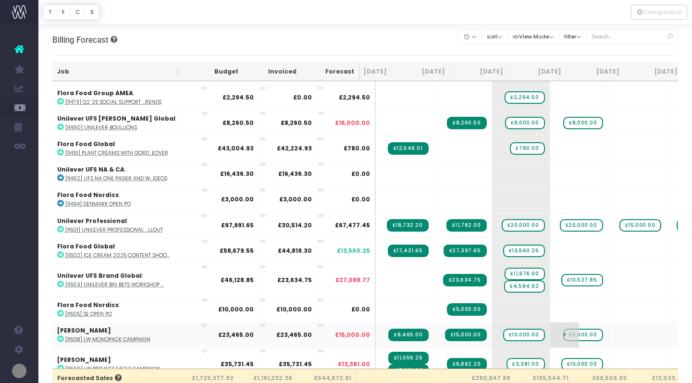
click at [551, 333] on span "+" at bounding box center [565, 335] width 29 height 25
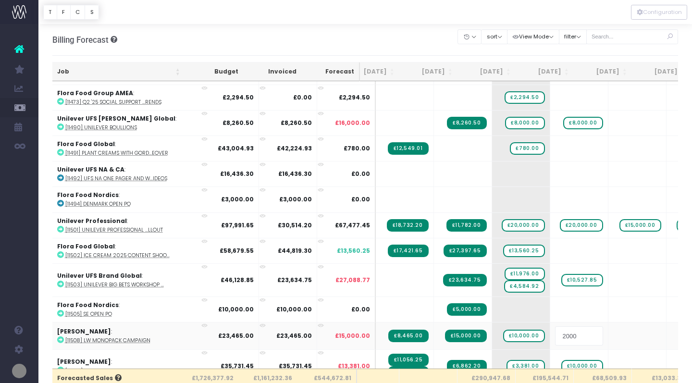
type input "20000"
click at [603, 338] on body "Oh my... this is bad. wayahead wasn't able to load this page. Please contact su…" at bounding box center [346, 191] width 692 height 383
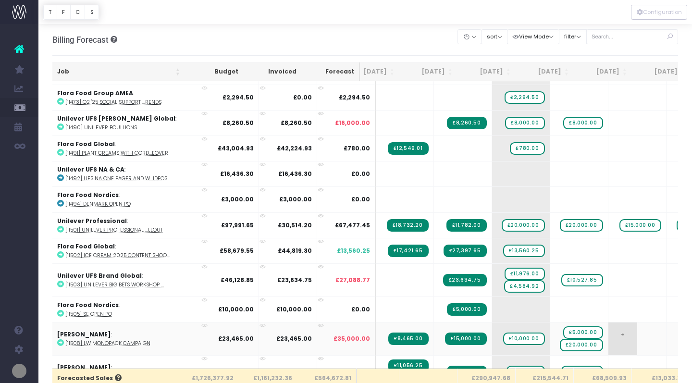
click at [609, 332] on span "+" at bounding box center [623, 339] width 29 height 33
type input "10000"
click at [667, 336] on body "Oh my... this is bad. wayahead wasn't able to load this page. Please contact su…" at bounding box center [346, 191] width 692 height 383
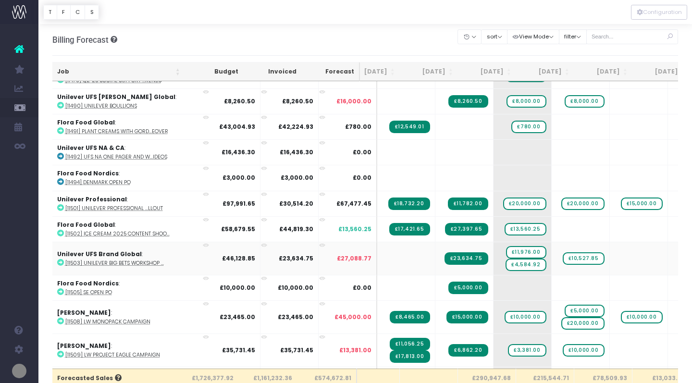
scroll to position [0, 18]
click at [59, 354] on icon at bounding box center [60, 354] width 7 height 7
click at [508, 347] on span "£3,381.00" at bounding box center [527, 350] width 38 height 13
type input "10000"
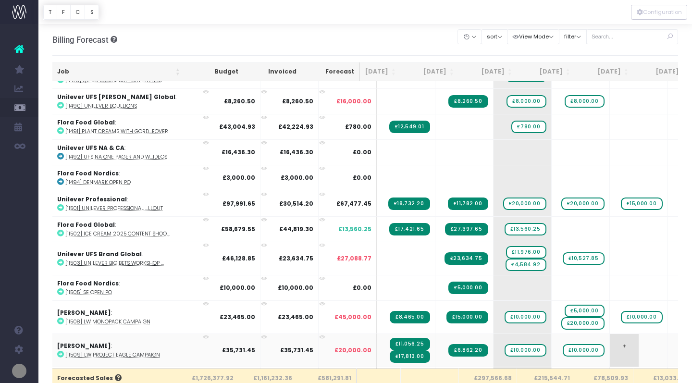
click at [610, 343] on span "+" at bounding box center [624, 350] width 29 height 33
type input "10000"
click at [663, 347] on body "Oh my... this is bad. wayahead wasn't able to load this page. Please contact su…" at bounding box center [346, 191] width 692 height 383
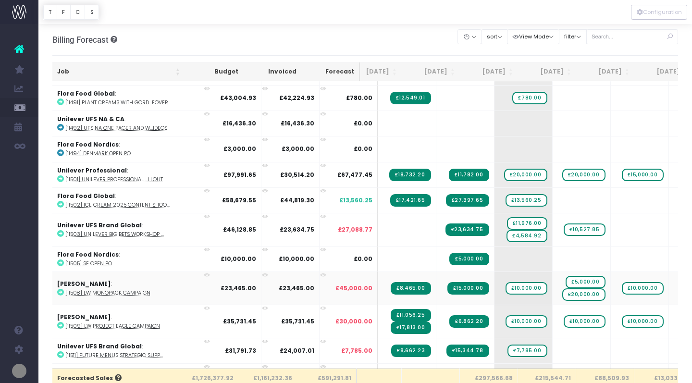
scroll to position [0, 16]
click at [61, 352] on icon at bounding box center [60, 355] width 7 height 7
click at [508, 348] on span "£7,785.00" at bounding box center [527, 351] width 39 height 13
click at [495, 349] on span "+" at bounding box center [509, 351] width 29 height 25
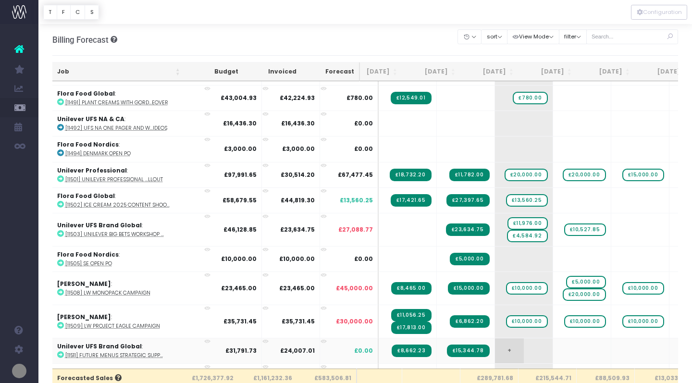
click at [495, 349] on span "+" at bounding box center [509, 351] width 29 height 25
click at [559, 349] on body "Oh my... this is bad. wayahead wasn't able to load this page. Please contact su…" at bounding box center [346, 191] width 692 height 383
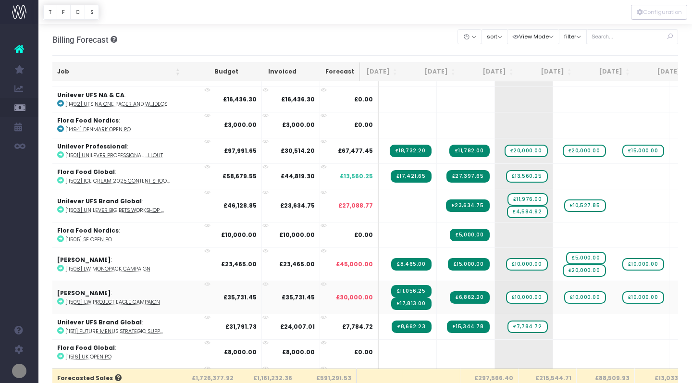
scroll to position [893, 16]
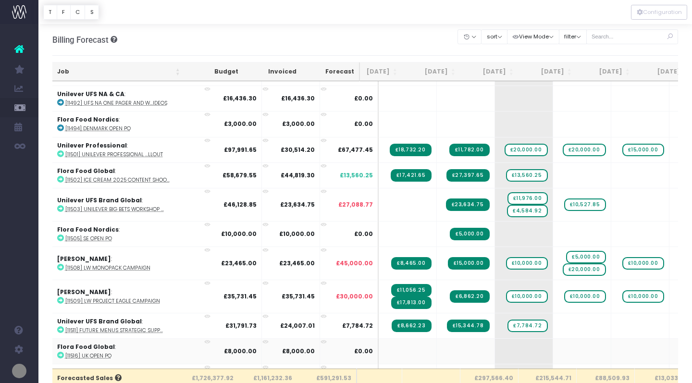
click at [62, 352] on icon at bounding box center [60, 355] width 7 height 7
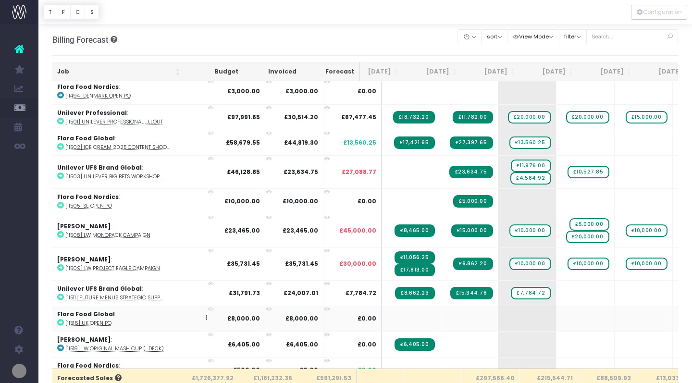
scroll to position [0, 13]
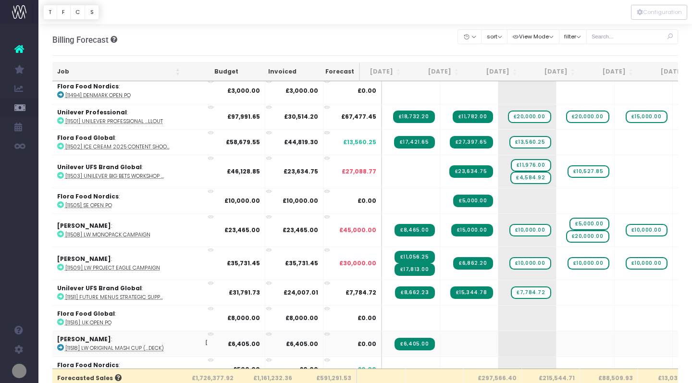
click at [61, 345] on icon at bounding box center [60, 347] width 7 height 7
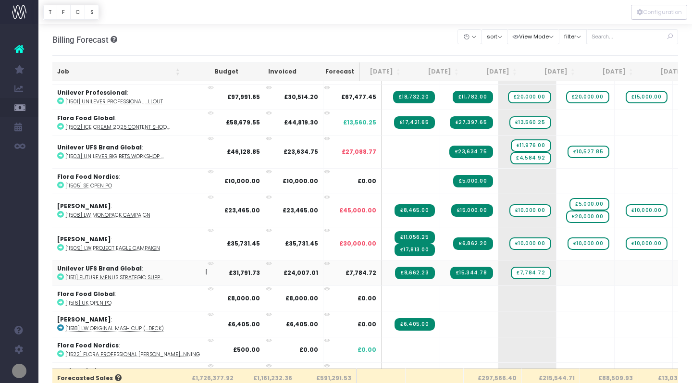
scroll to position [950, 13]
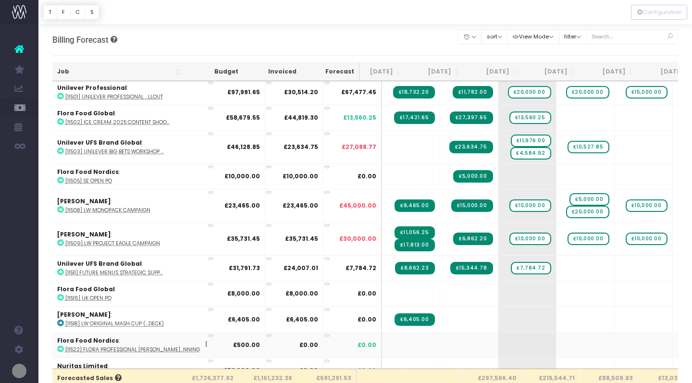
click at [61, 346] on icon at bounding box center [60, 349] width 7 height 7
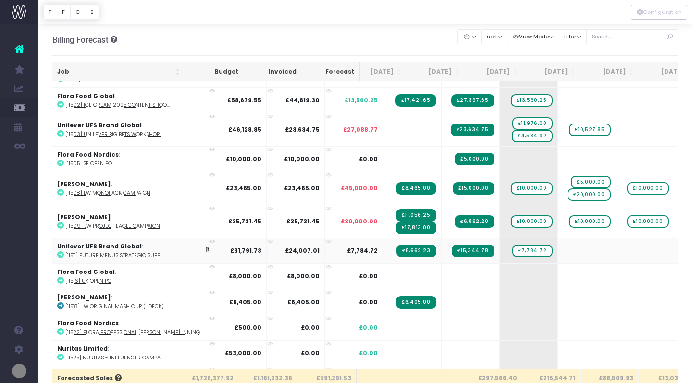
scroll to position [968, 12]
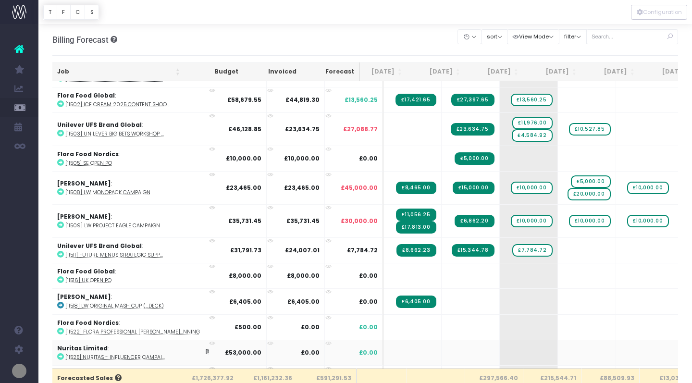
click at [59, 354] on icon at bounding box center [60, 356] width 7 height 7
